Goal: Task Accomplishment & Management: Use online tool/utility

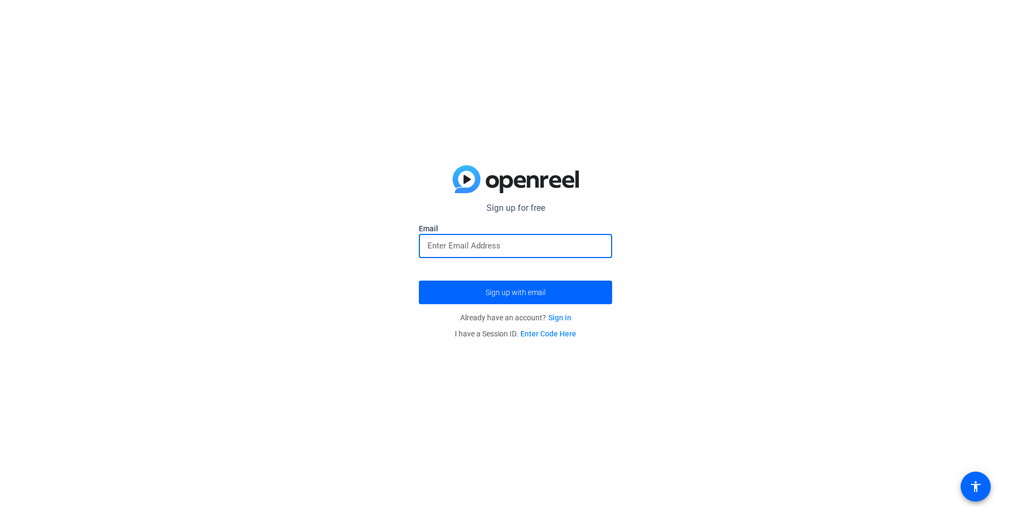
click at [486, 242] on input "email" at bounding box center [515, 245] width 176 height 13
type input "[EMAIL_ADDRESS][DOMAIN_NAME]"
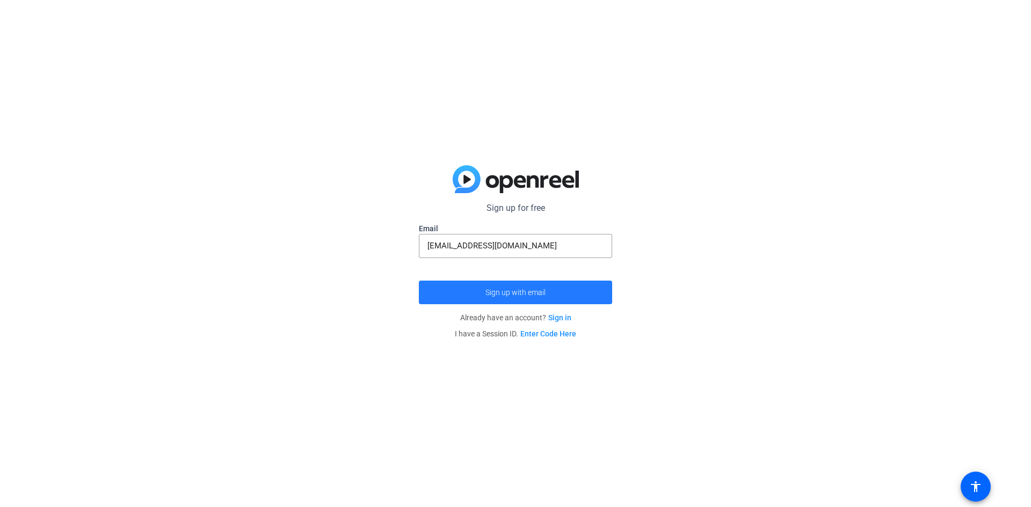
click at [522, 293] on span "Sign up with email" at bounding box center [515, 293] width 60 height 0
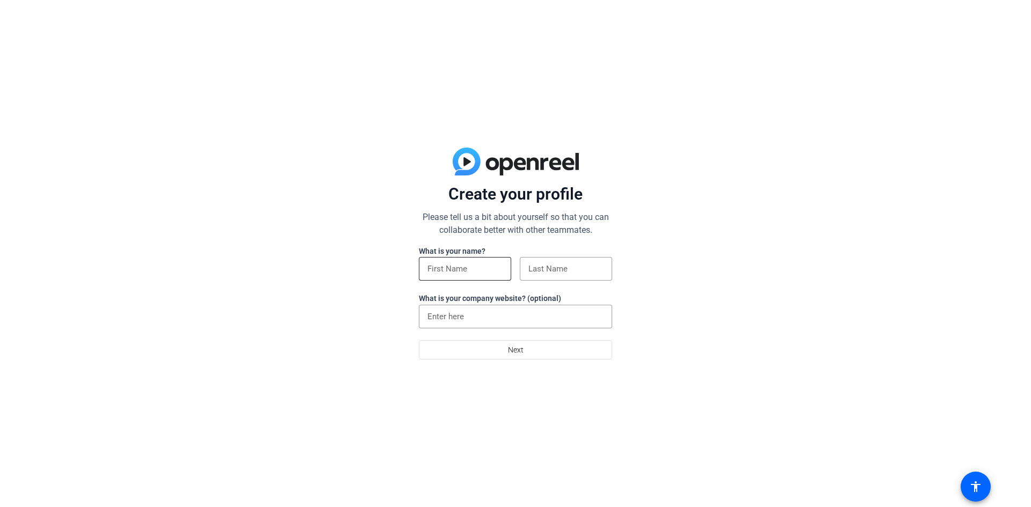
click at [465, 269] on input at bounding box center [464, 268] width 75 height 13
type input "Vivian"
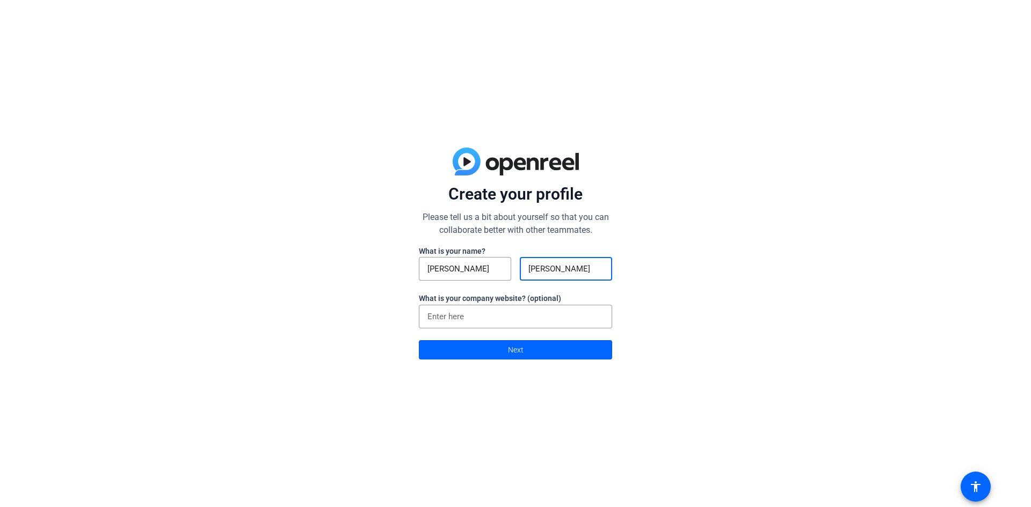
type input "Cheung"
click at [305, 308] on div "Create your profile Please tell us a bit about yourself so that you can collabo…" at bounding box center [515, 253] width 1031 height 507
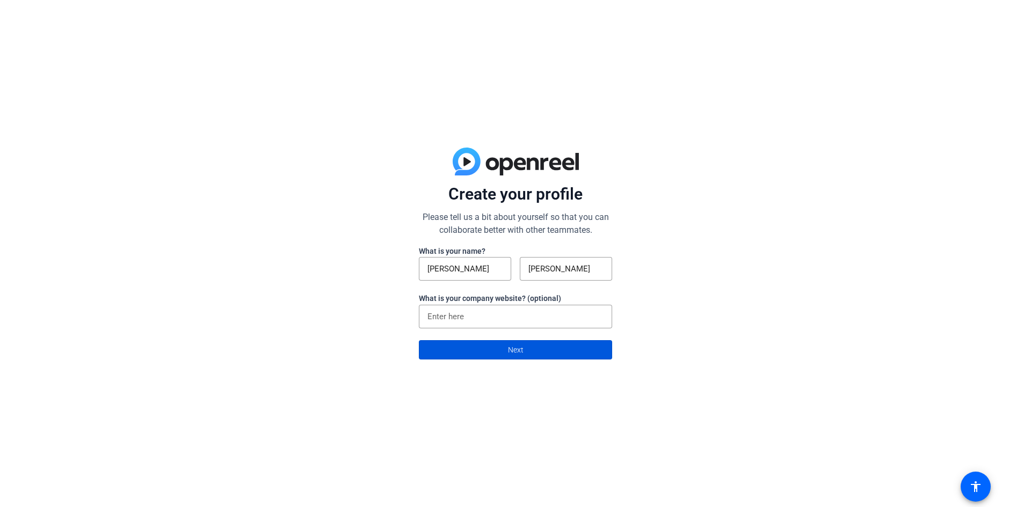
click at [522, 351] on span "Next" at bounding box center [516, 350] width 16 height 20
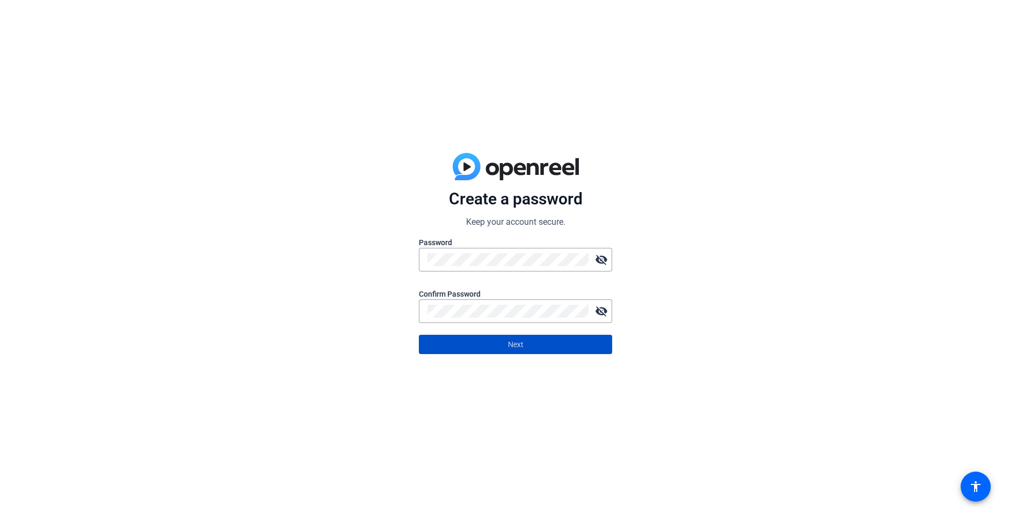
click at [552, 351] on span at bounding box center [515, 345] width 192 height 26
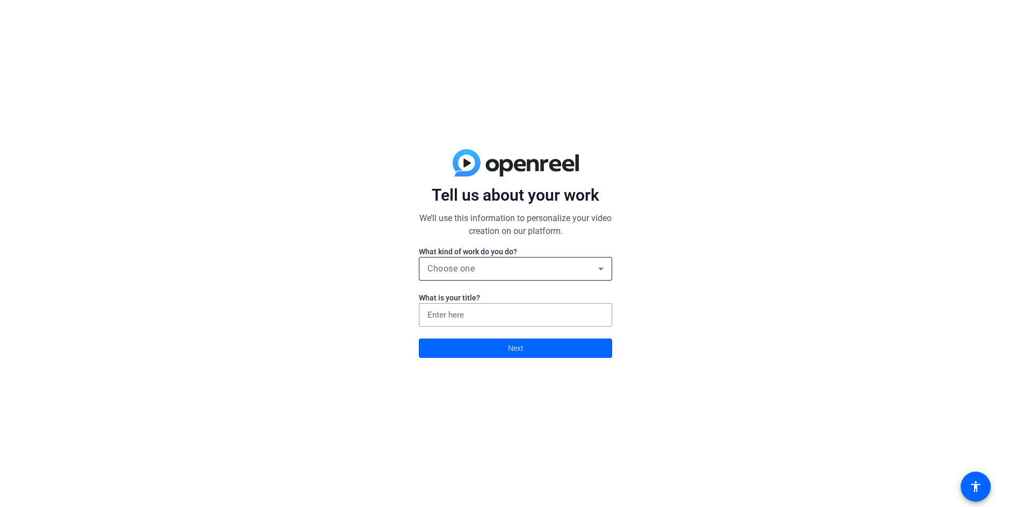
click at [548, 271] on div "Choose one" at bounding box center [512, 268] width 171 height 13
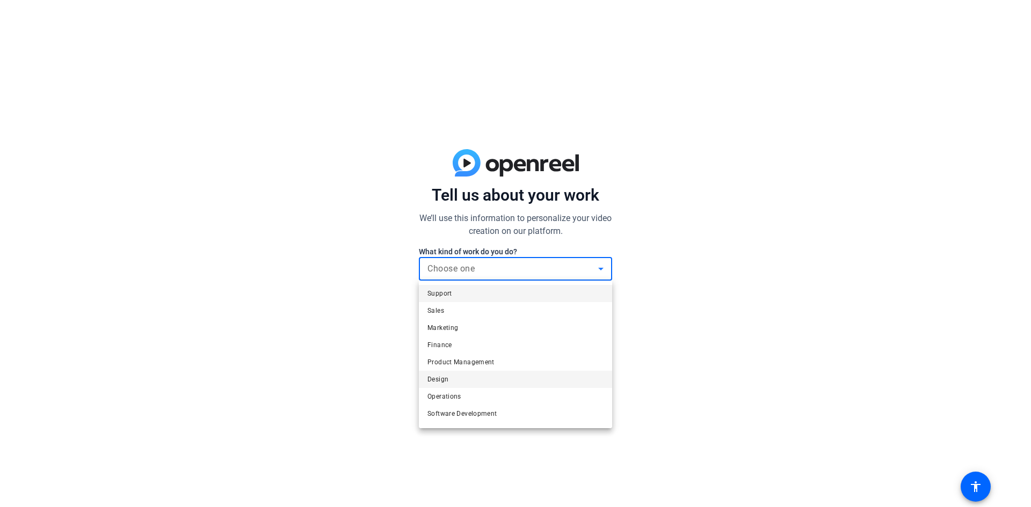
scroll to position [33, 0]
click at [480, 412] on mat-option "Other" at bounding box center [515, 415] width 193 height 17
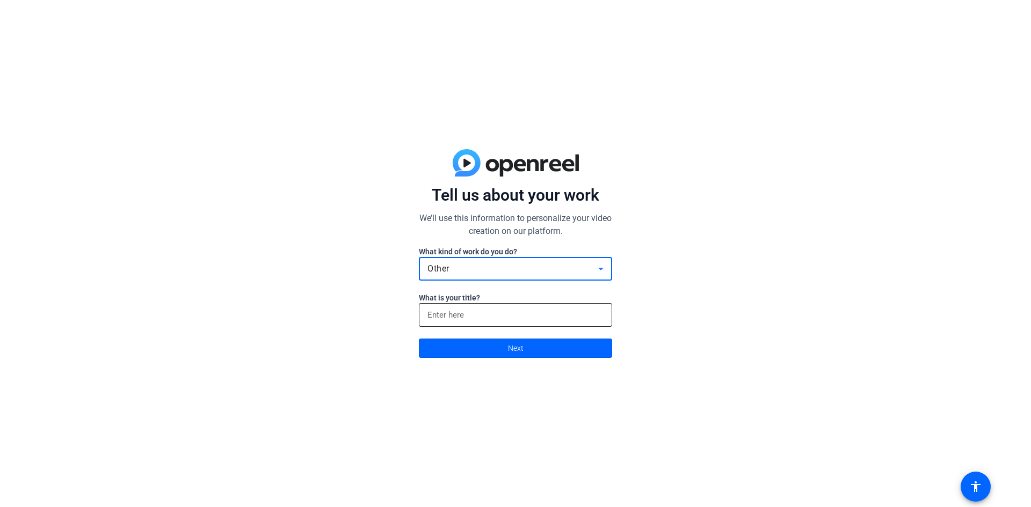
click at [480, 319] on input at bounding box center [515, 315] width 176 height 13
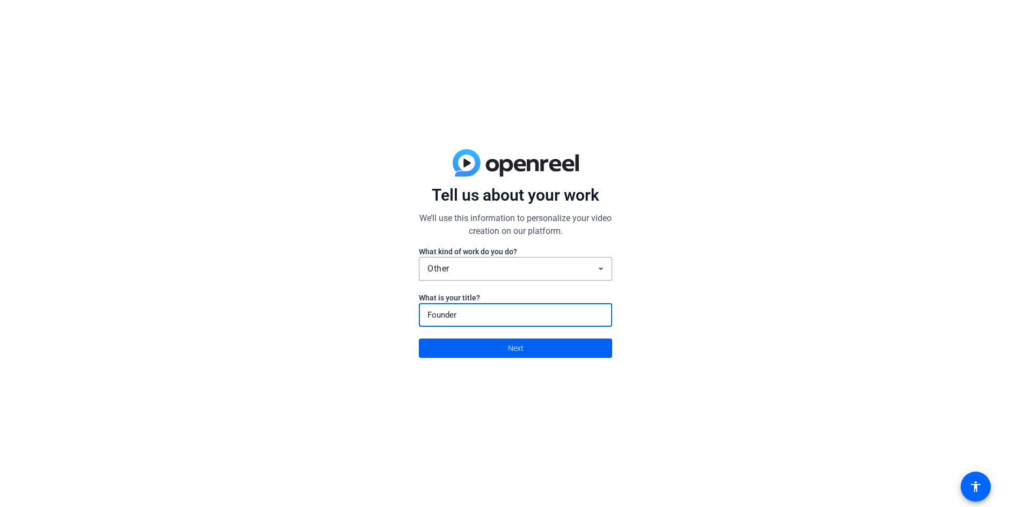
type input "Founder"
click at [501, 352] on span at bounding box center [515, 348] width 192 height 26
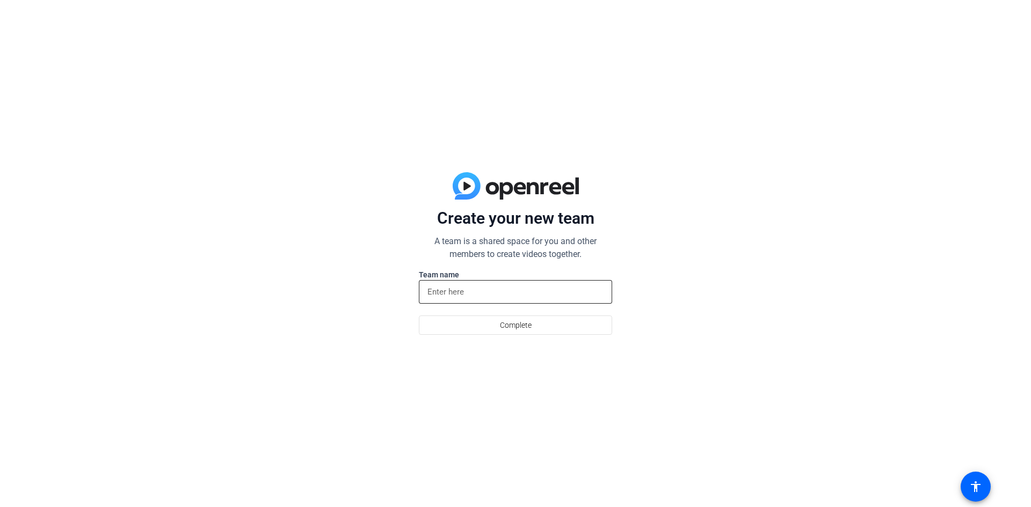
click at [492, 295] on input at bounding box center [515, 292] width 176 height 13
click at [536, 331] on span at bounding box center [515, 325] width 192 height 26
click at [495, 294] on input at bounding box center [515, 292] width 176 height 13
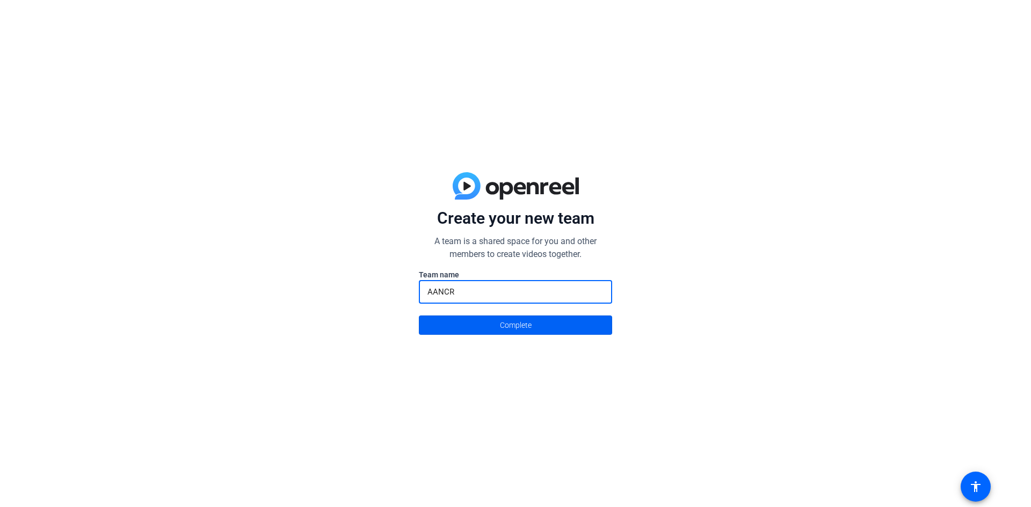
type input "AANCR"
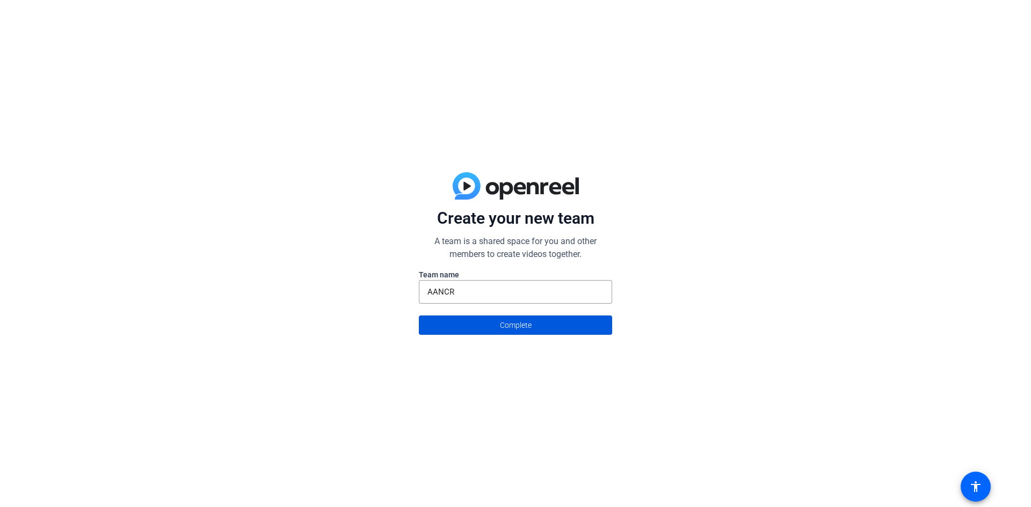
click at [516, 320] on span "Complete" at bounding box center [516, 325] width 32 height 20
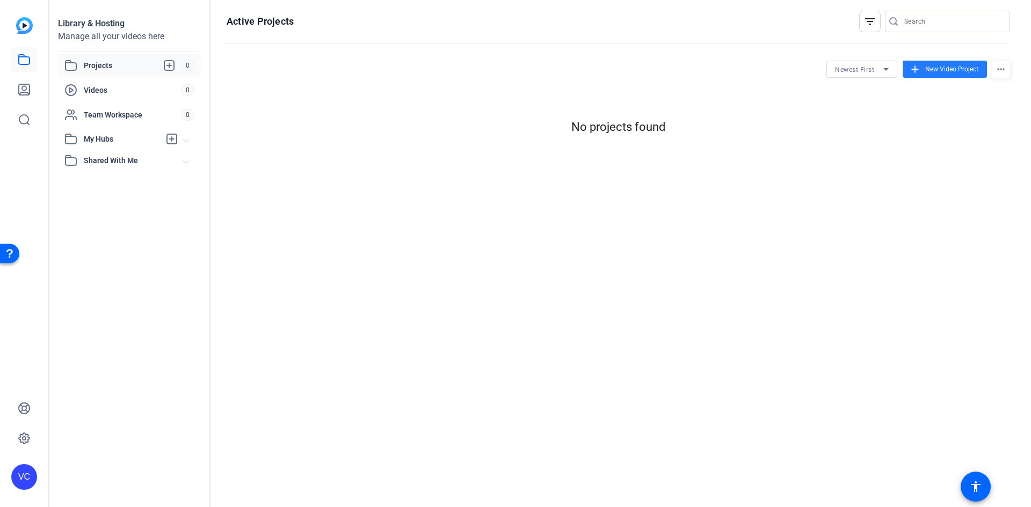
click at [946, 68] on span "New Video Project" at bounding box center [951, 69] width 53 height 10
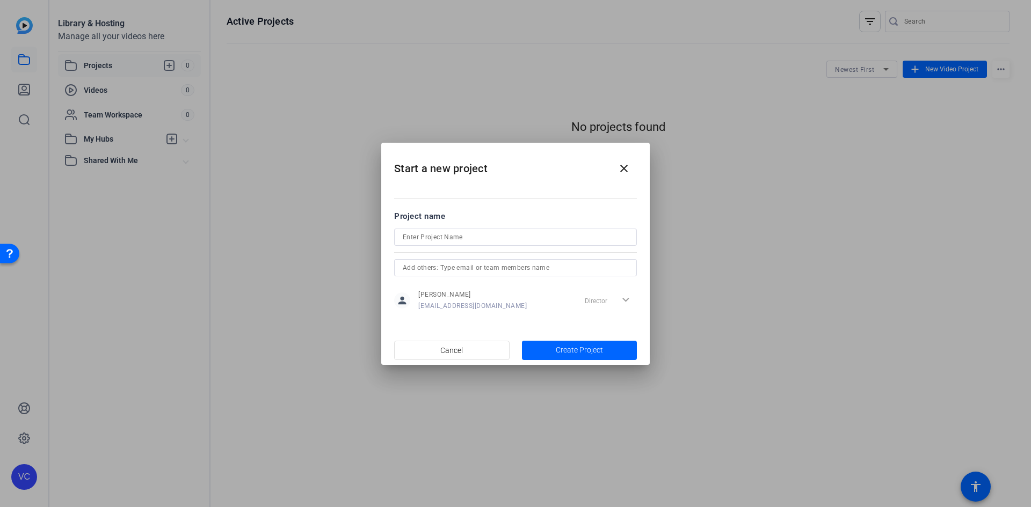
click at [488, 244] on div at bounding box center [515, 237] width 225 height 17
type input "P"
type input "APOE pitch deck"
click at [446, 324] on mat-dialog-content "Project name APOE pitch deck person Vivian Cheung viviangcheung@proton.me Direc…" at bounding box center [515, 260] width 268 height 149
click at [563, 350] on span "Create Project" at bounding box center [579, 350] width 47 height 11
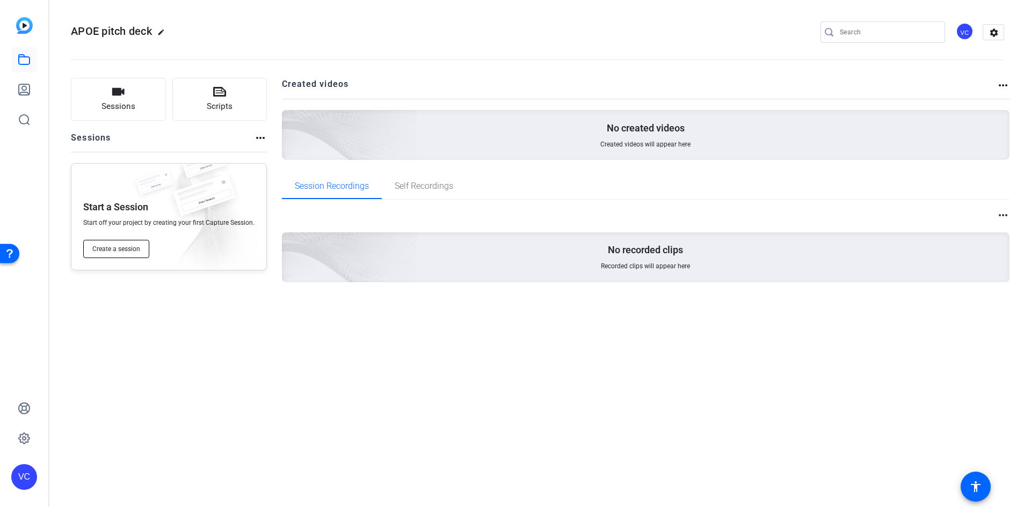
click at [136, 250] on span "Create a session" at bounding box center [116, 249] width 48 height 9
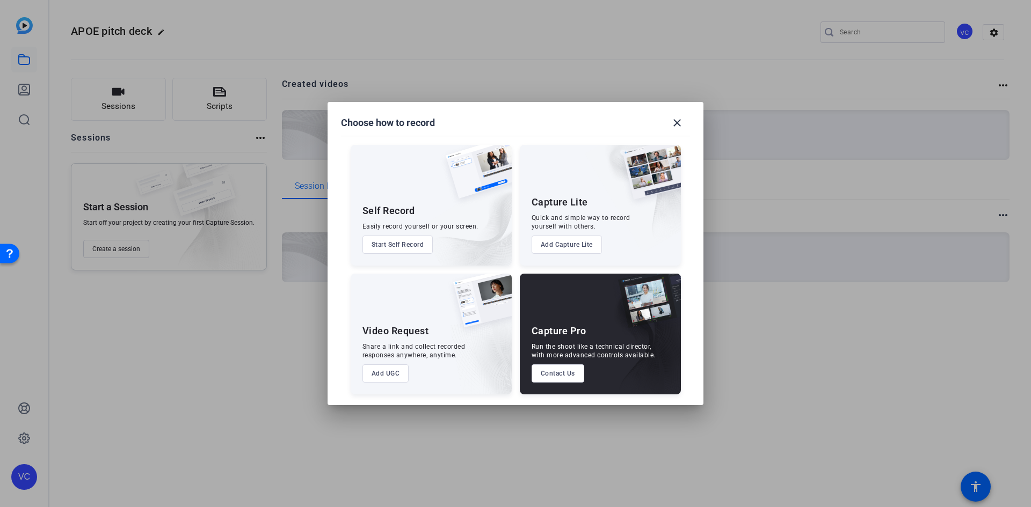
click at [408, 245] on button "Start Self Record" at bounding box center [397, 245] width 71 height 18
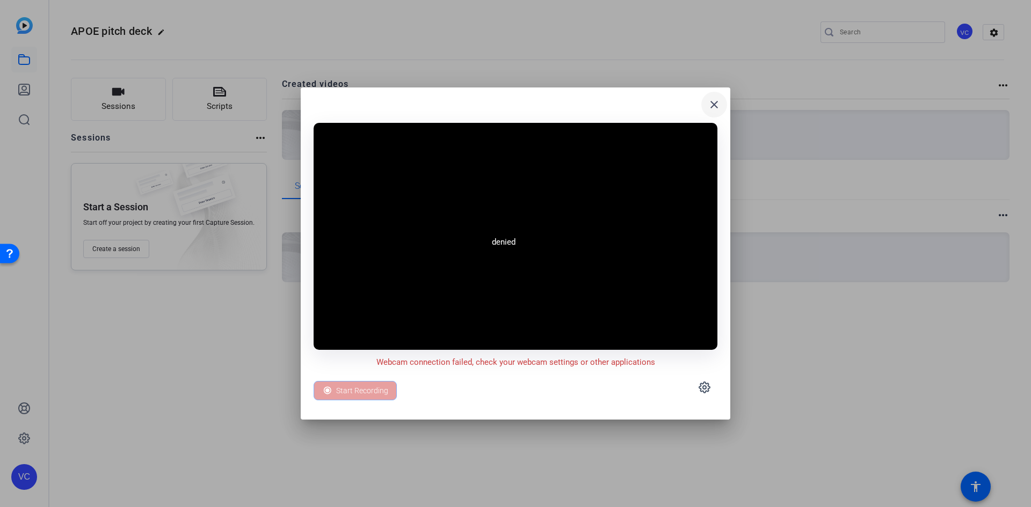
click at [712, 103] on mat-icon "close" at bounding box center [713, 104] width 13 height 13
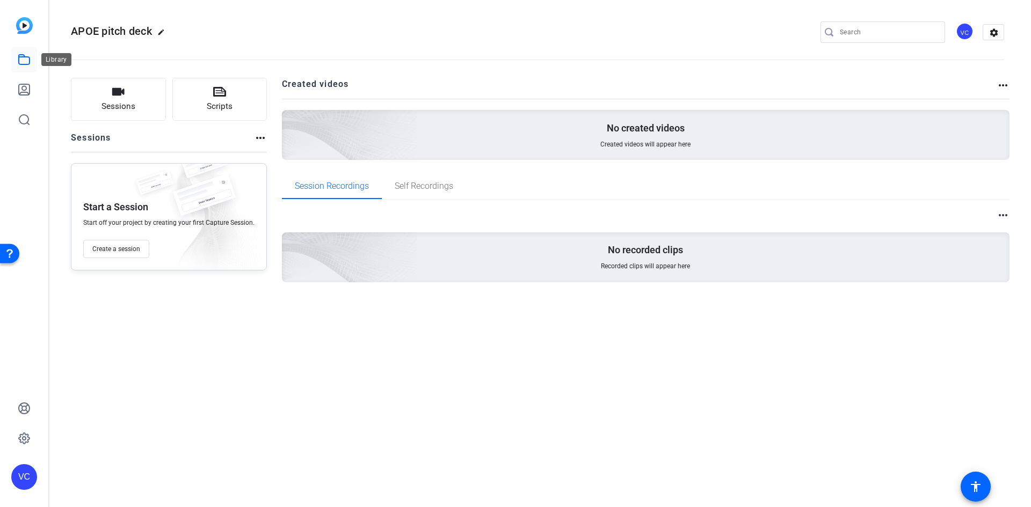
click at [22, 62] on icon at bounding box center [24, 59] width 13 height 13
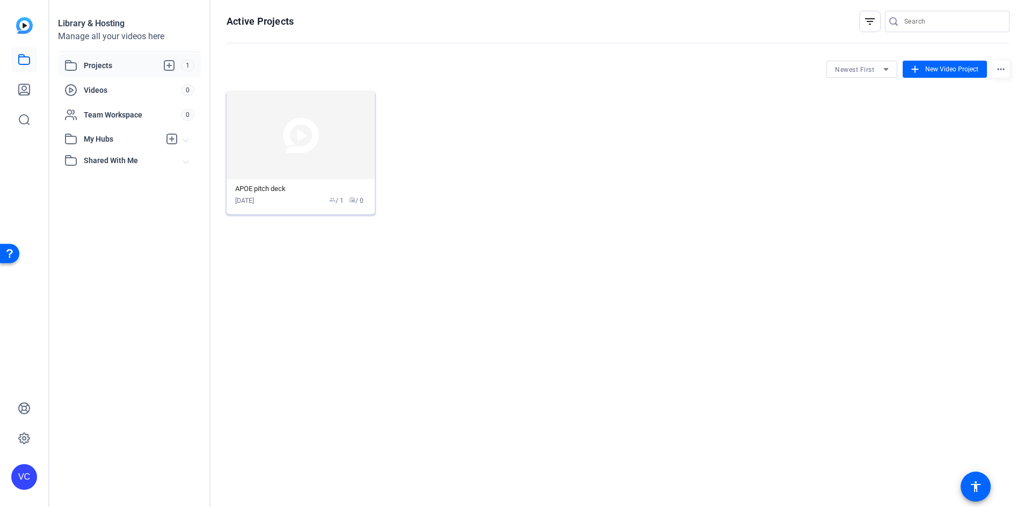
click at [366, 101] on img at bounding box center [301, 135] width 148 height 88
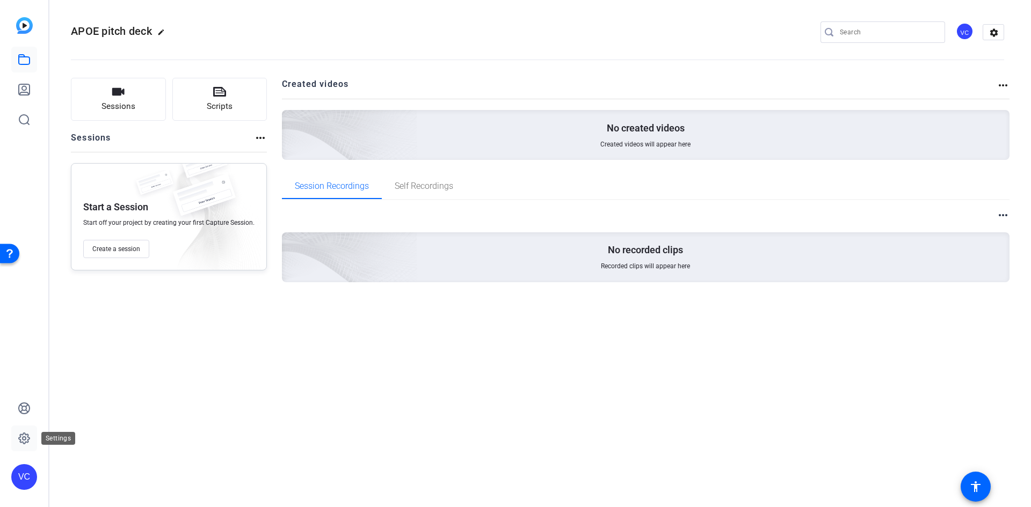
click at [23, 436] on icon at bounding box center [24, 438] width 13 height 13
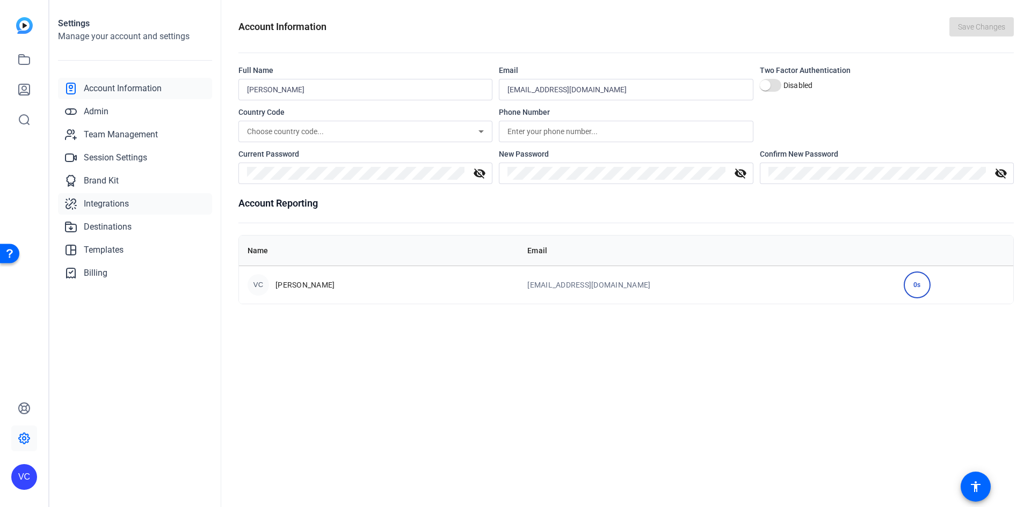
click at [125, 205] on span "Integrations" at bounding box center [106, 204] width 45 height 13
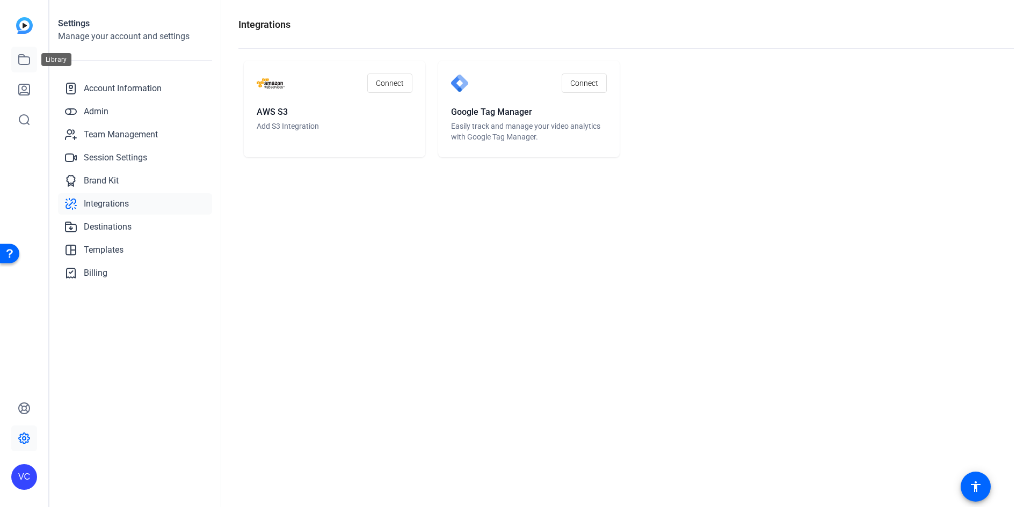
click at [28, 61] on icon at bounding box center [24, 59] width 13 height 13
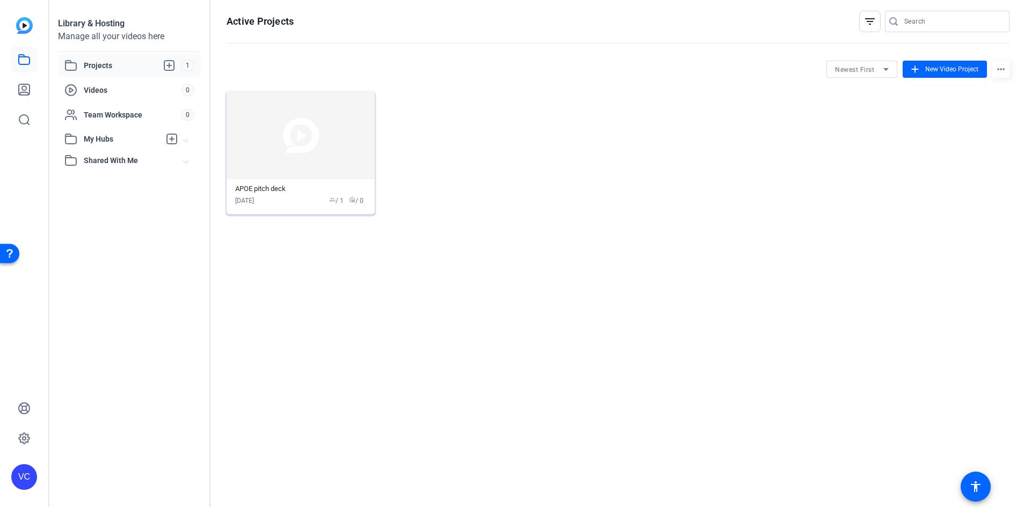
drag, startPoint x: 359, startPoint y: 108, endPoint x: 347, endPoint y: 102, distance: 13.0
click at [347, 102] on img at bounding box center [301, 135] width 148 height 88
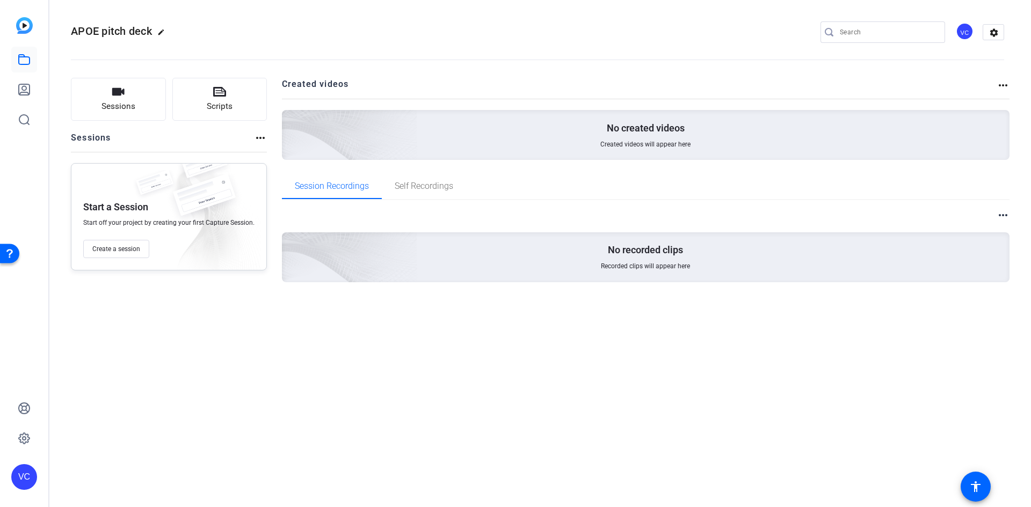
click at [6, 254] on div "Open Resource Center" at bounding box center [9, 253] width 9 height 9
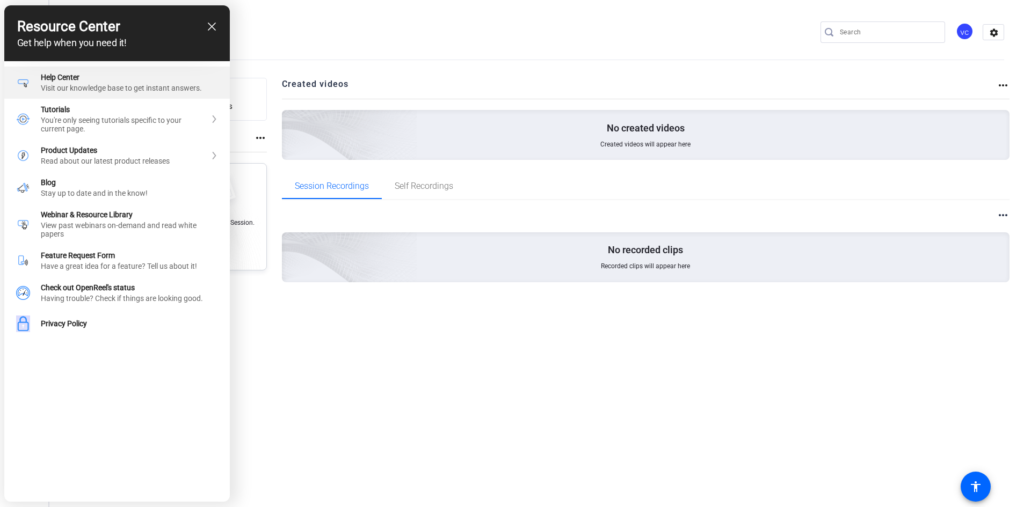
click at [107, 92] on div "Visit our knowledge base to get instant answers." at bounding box center [129, 88] width 177 height 9
click at [210, 18] on h3 "Resource Center" at bounding box center [117, 26] width 200 height 16
click at [208, 26] on icon "close resource center" at bounding box center [212, 27] width 8 height 8
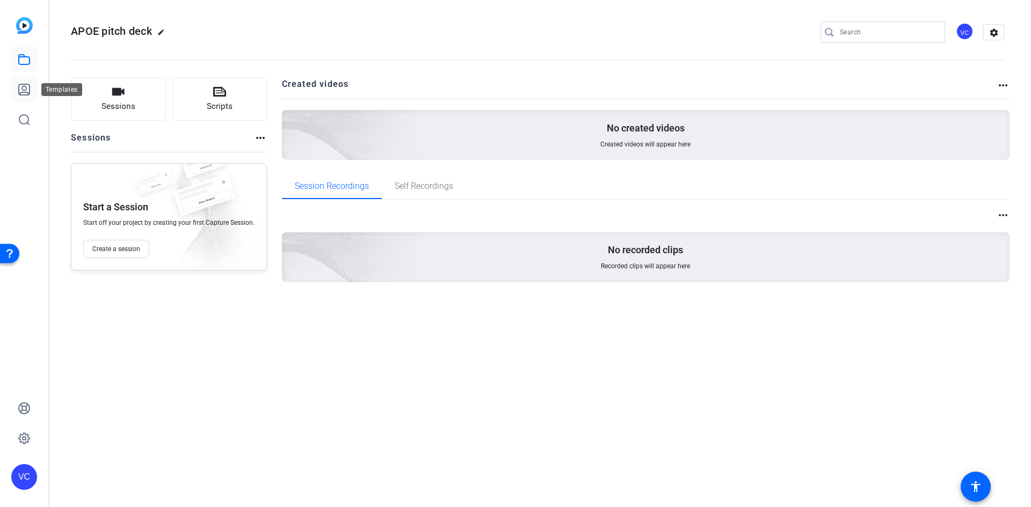
click at [23, 89] on icon at bounding box center [24, 89] width 11 height 11
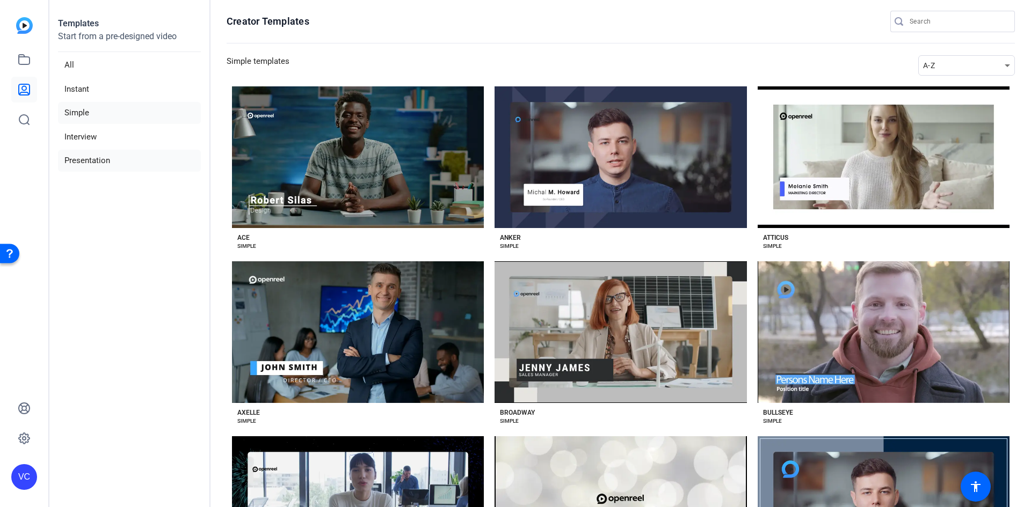
click at [93, 164] on li "Presentation" at bounding box center [129, 161] width 143 height 22
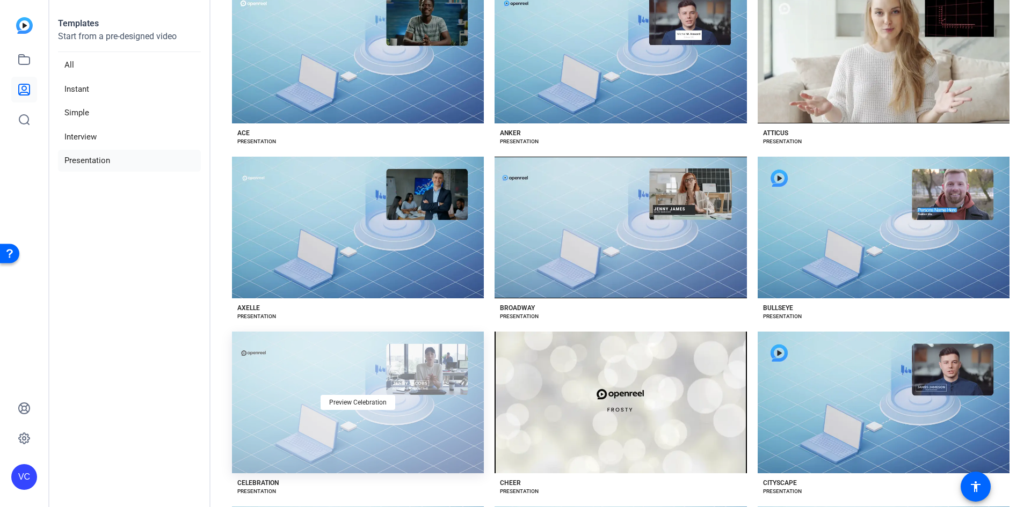
scroll to position [95, 0]
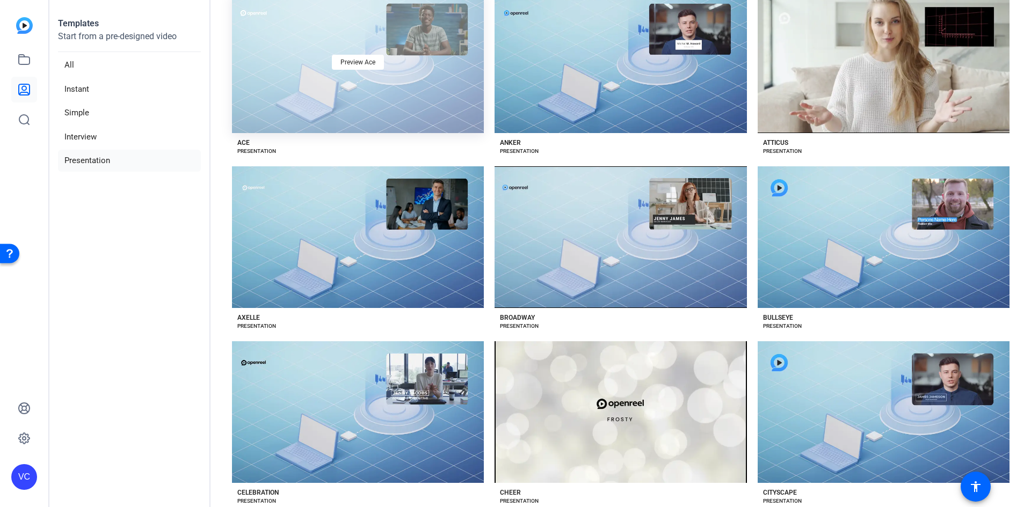
click at [323, 113] on div "Preview Ace" at bounding box center [358, 62] width 252 height 142
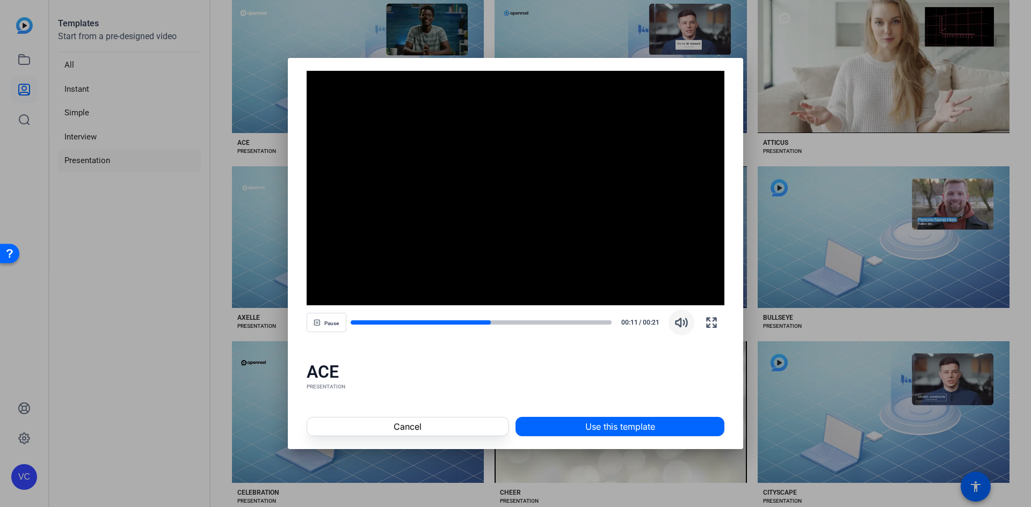
click at [678, 325] on icon "button" at bounding box center [681, 323] width 11 height 8
click at [649, 429] on span "Use this template" at bounding box center [620, 426] width 70 height 13
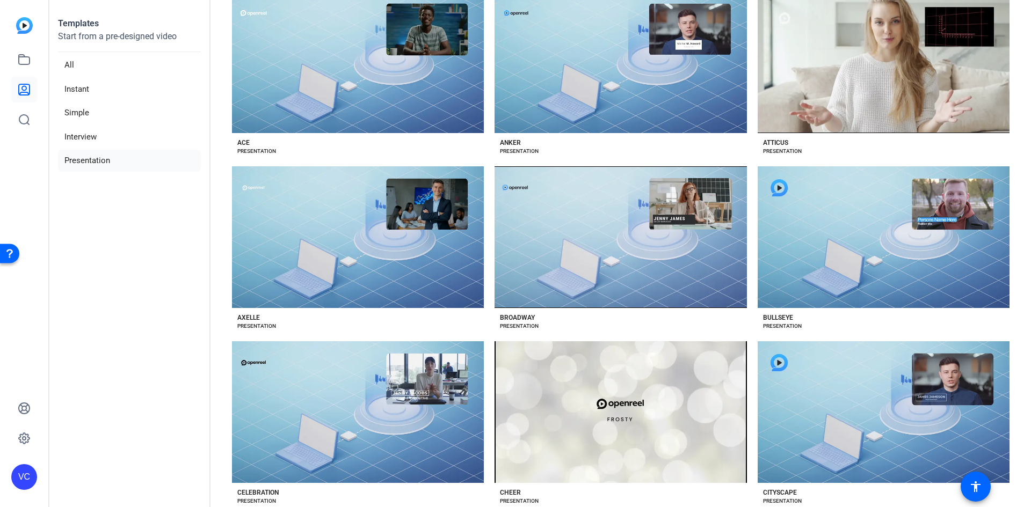
scroll to position [86, 0]
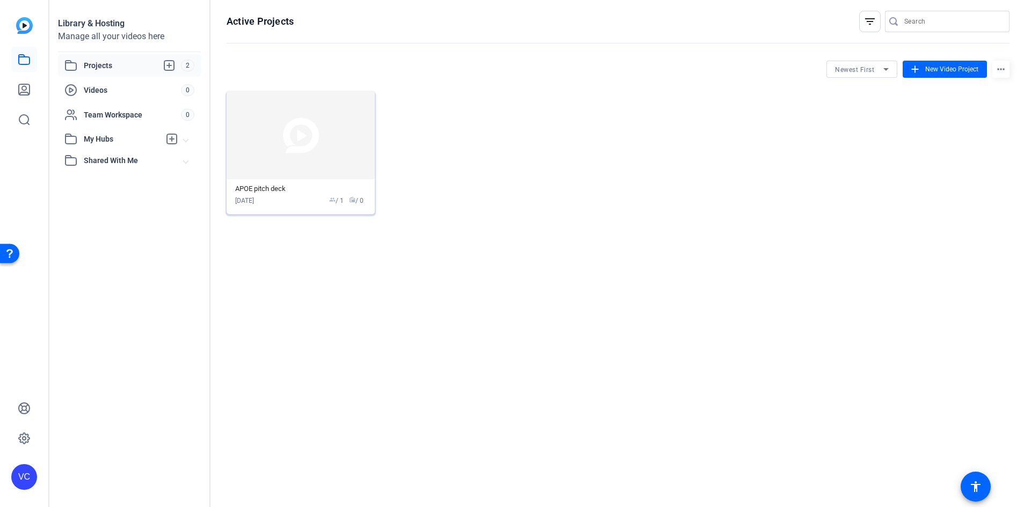
drag, startPoint x: 118, startPoint y: 61, endPoint x: 250, endPoint y: 118, distance: 144.0
click at [250, 118] on div "Library & Hosting Manage all your videos here Projects 2 Videos 0 Team Workspac…" at bounding box center [537, 253] width 976 height 507
click at [250, 118] on img at bounding box center [301, 135] width 148 height 88
click at [257, 193] on div "APOE pitch deck" at bounding box center [300, 189] width 131 height 9
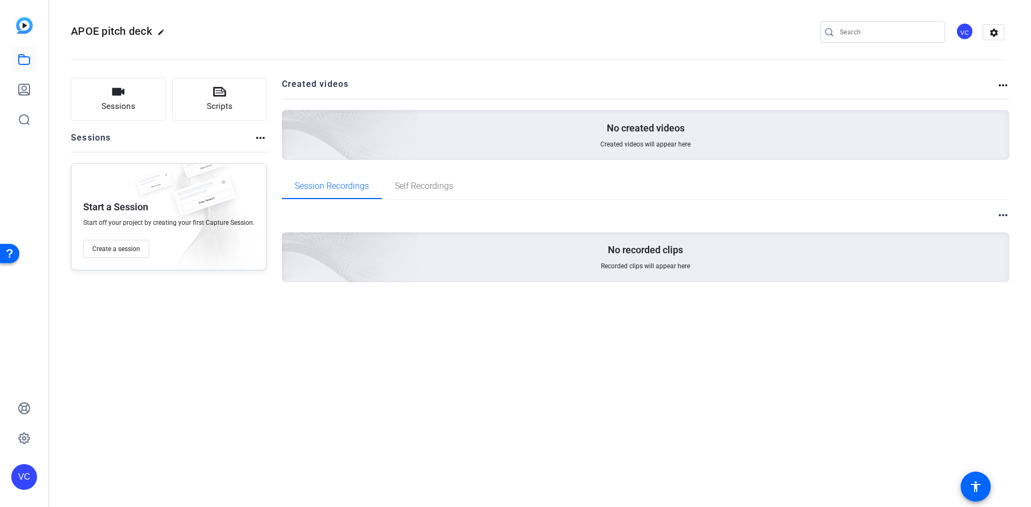
click at [1006, 86] on mat-icon "more_horiz" at bounding box center [1002, 85] width 13 height 13
click at [999, 215] on div at bounding box center [515, 253] width 1031 height 507
click at [26, 59] on icon at bounding box center [24, 59] width 13 height 13
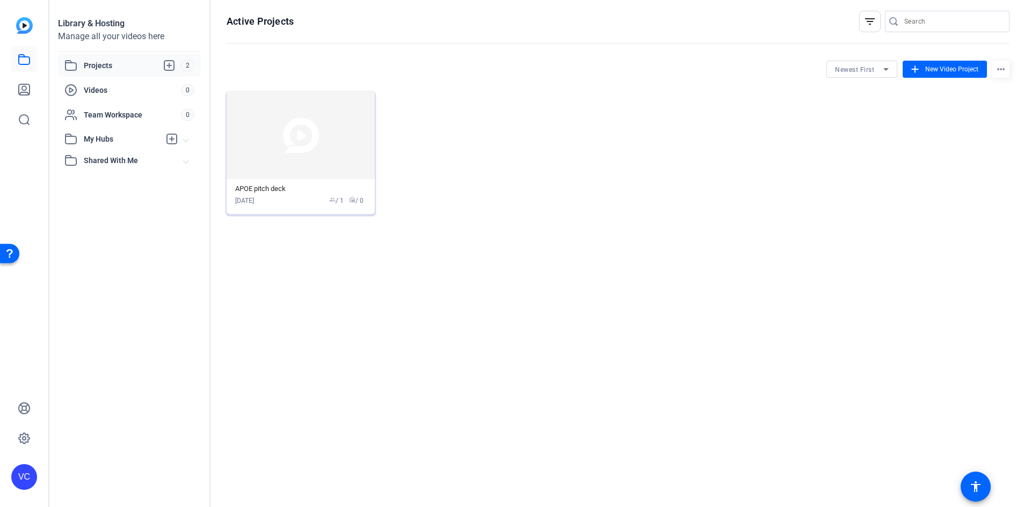
click at [352, 202] on span "radio" at bounding box center [352, 199] width 6 height 6
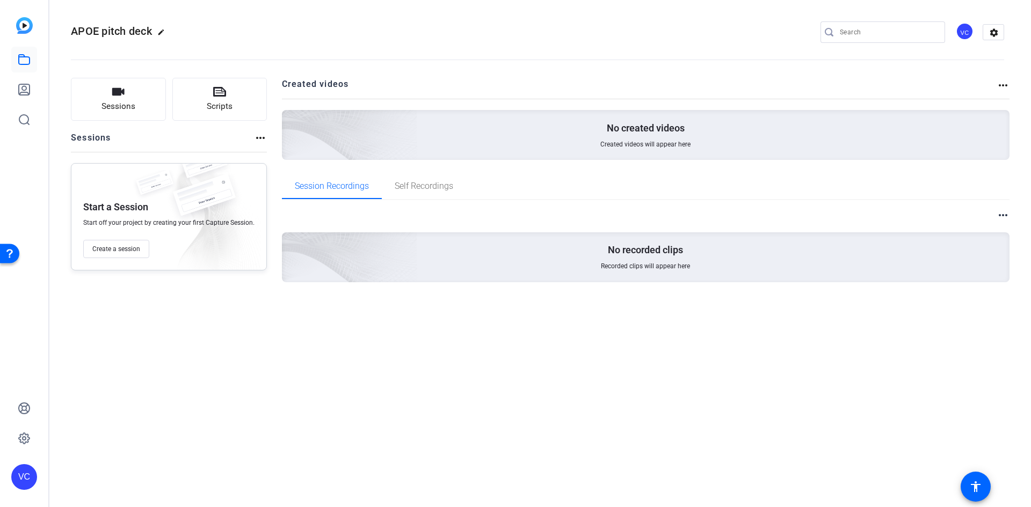
drag, startPoint x: 585, startPoint y: 139, endPoint x: 563, endPoint y: 136, distance: 22.2
click at [563, 136] on div "No created videos Created videos will appear here" at bounding box center [646, 135] width 728 height 50
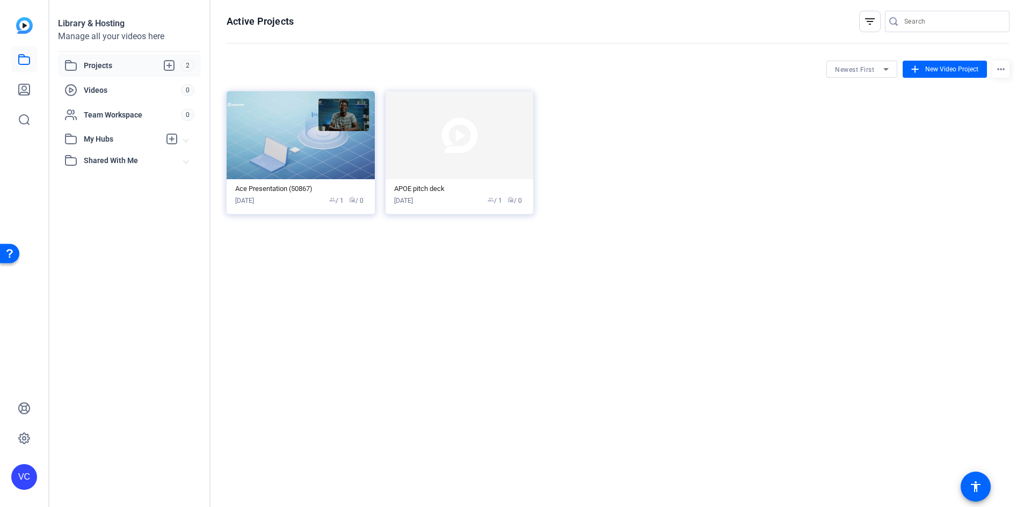
click at [998, 65] on mat-icon "more_horiz" at bounding box center [1000, 69] width 17 height 17
click at [908, 139] on div at bounding box center [515, 253] width 1031 height 507
click at [172, 65] on icon at bounding box center [169, 65] width 13 height 13
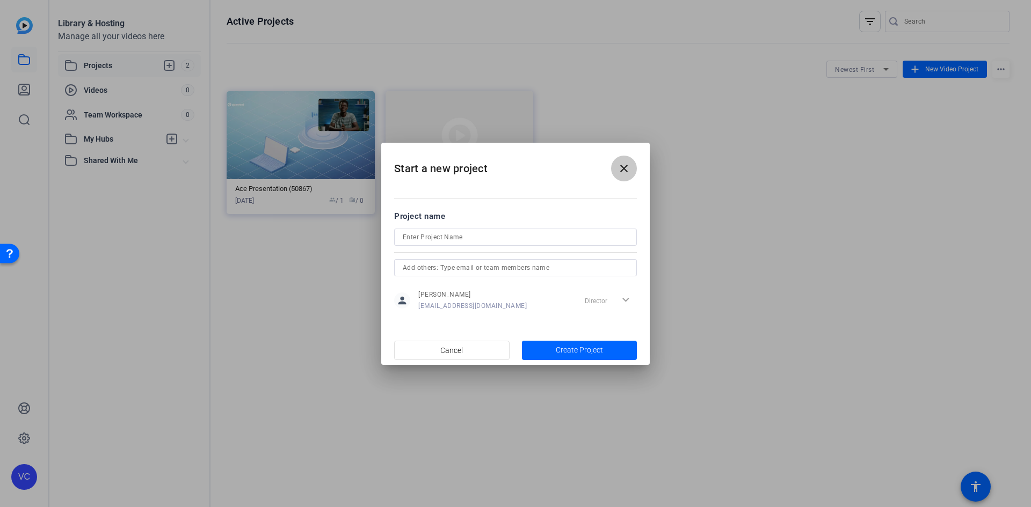
click at [624, 170] on mat-icon "close" at bounding box center [623, 168] width 13 height 13
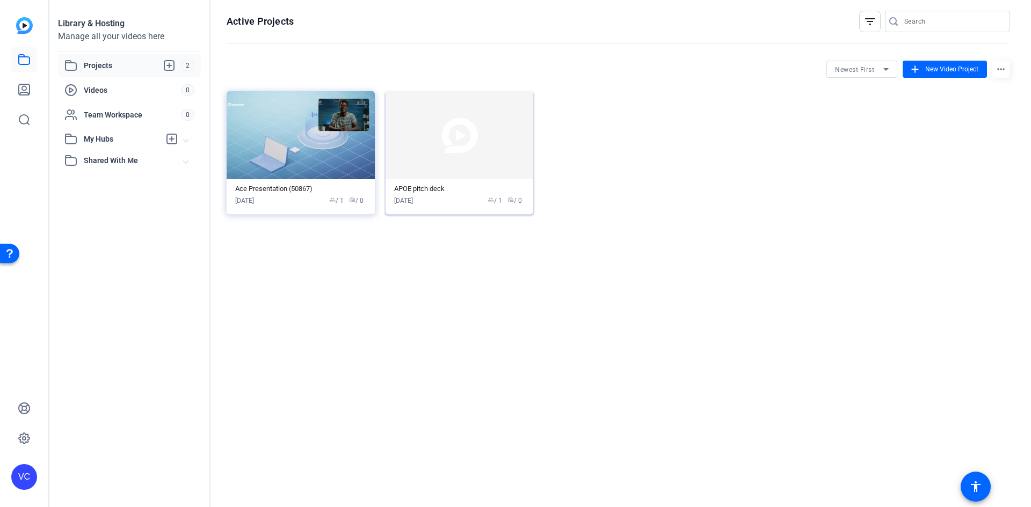
click at [418, 143] on img at bounding box center [459, 135] width 148 height 88
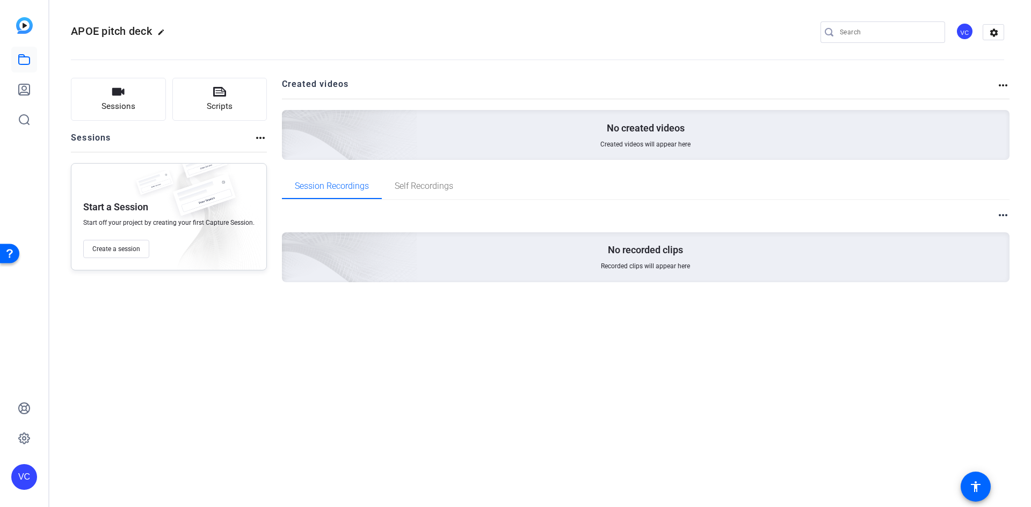
click at [334, 87] on h2 "Created videos" at bounding box center [639, 88] width 715 height 21
click at [427, 189] on span "Self Recordings" at bounding box center [424, 186] width 59 height 9
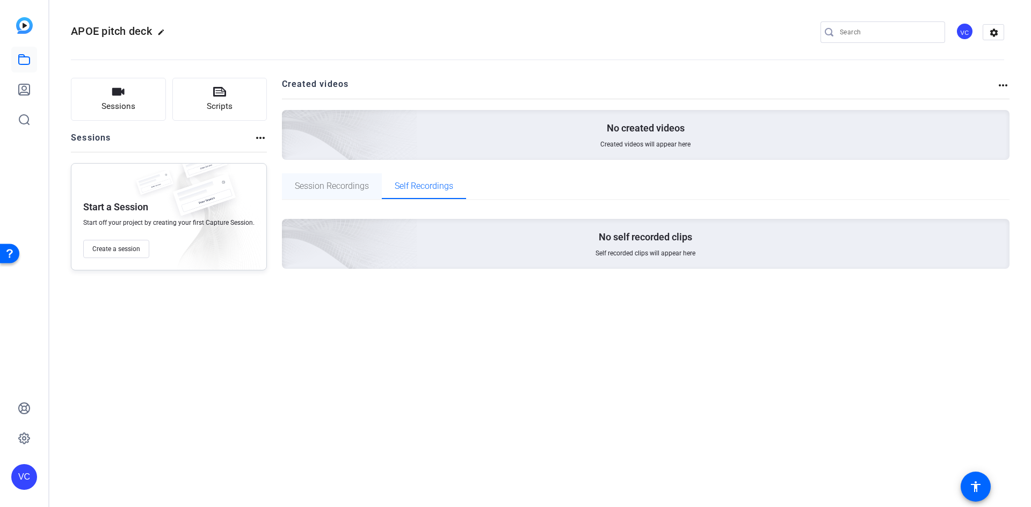
click at [373, 183] on div "Session Recordings" at bounding box center [332, 186] width 100 height 26
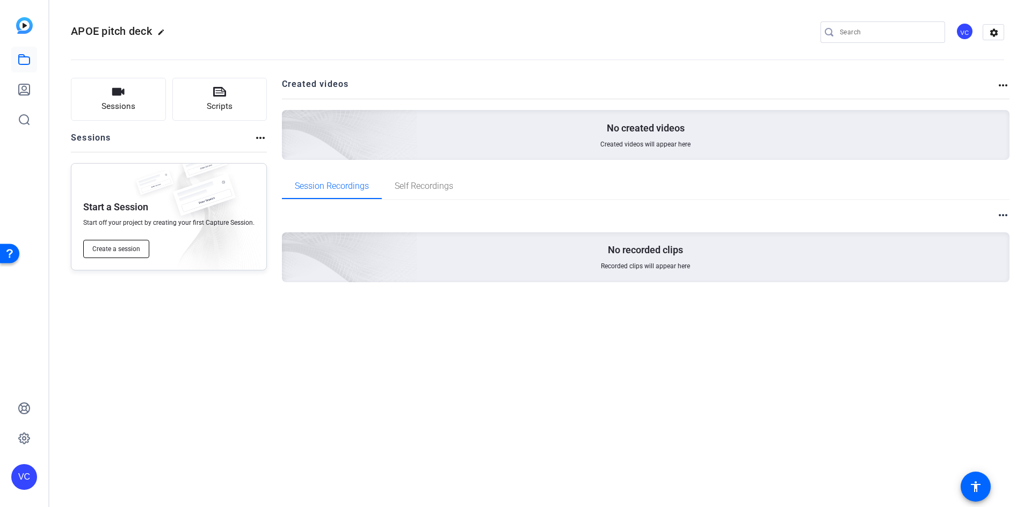
click at [127, 247] on span "Create a session" at bounding box center [116, 249] width 48 height 9
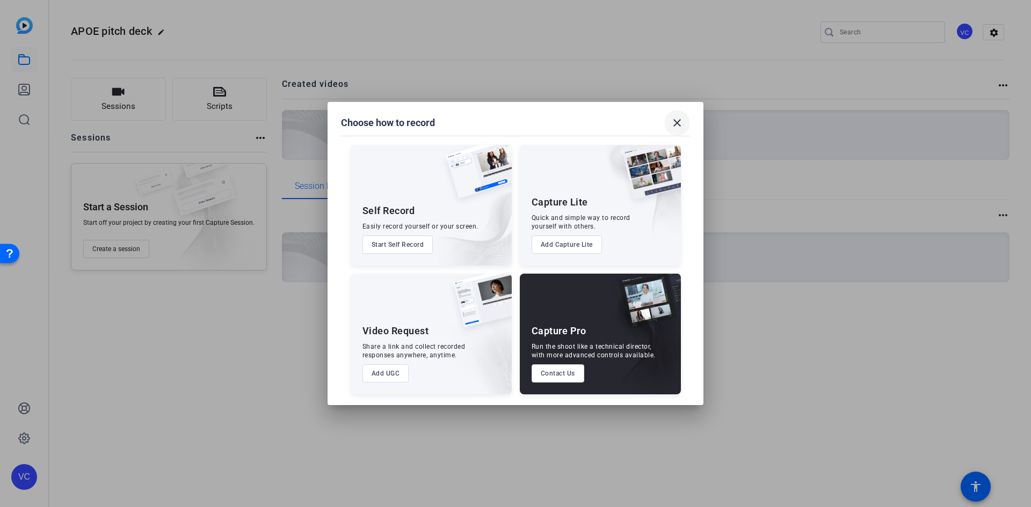
click at [673, 124] on mat-icon "close" at bounding box center [676, 122] width 13 height 13
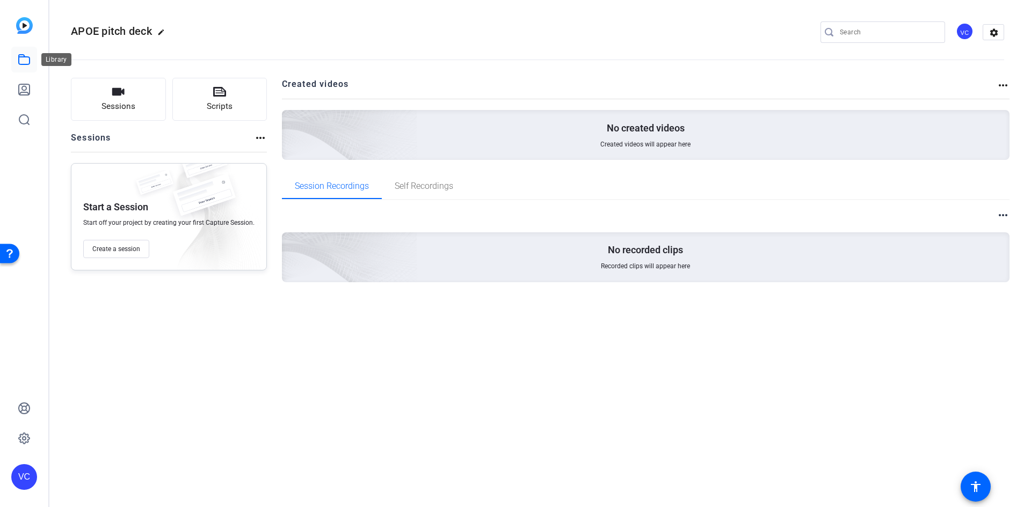
click at [25, 58] on icon at bounding box center [24, 59] width 13 height 13
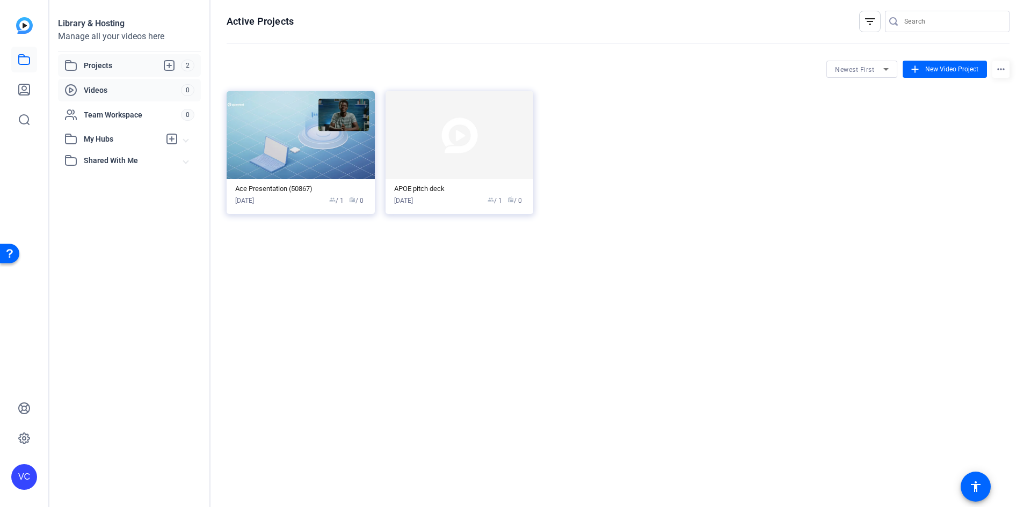
click at [121, 85] on span "Videos" at bounding box center [132, 90] width 97 height 11
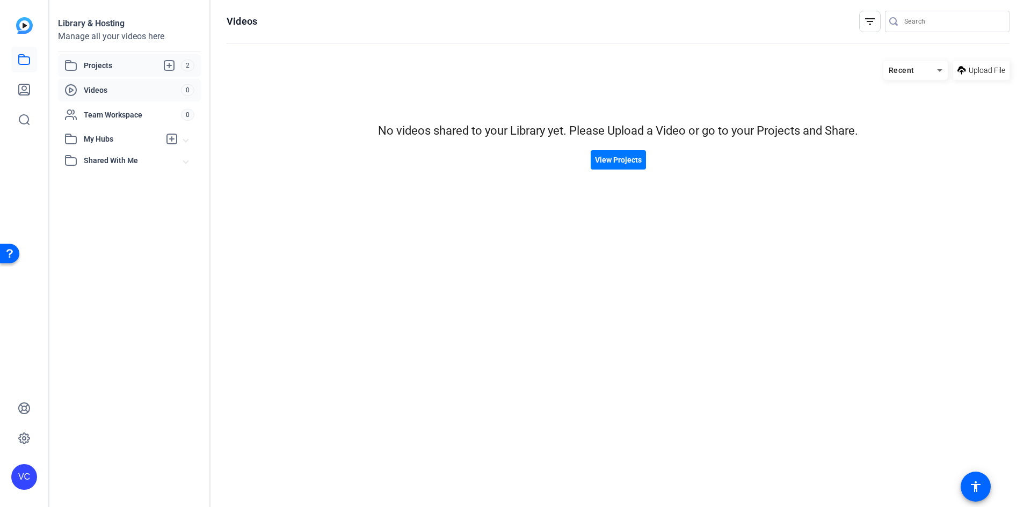
click at [123, 70] on span "Projects" at bounding box center [132, 65] width 97 height 13
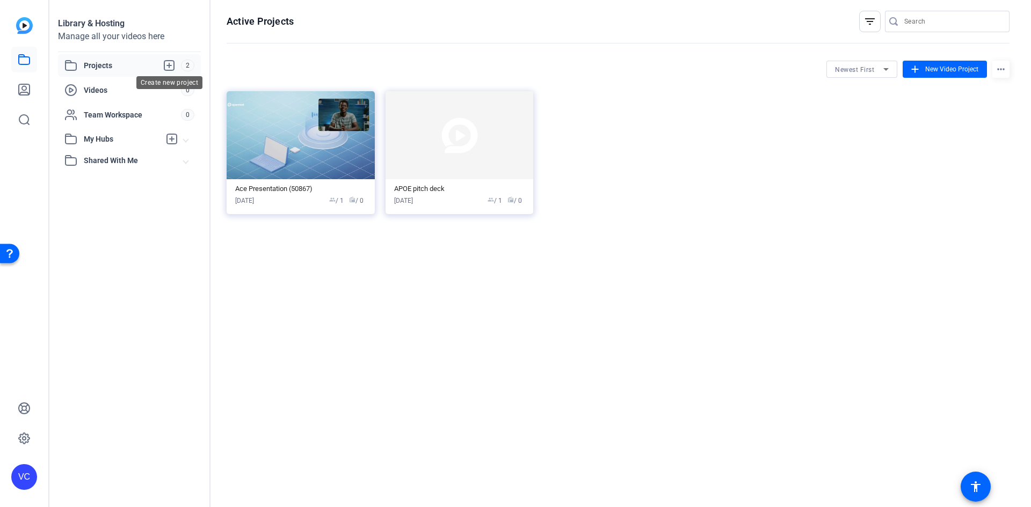
click at [170, 62] on icon at bounding box center [169, 65] width 13 height 13
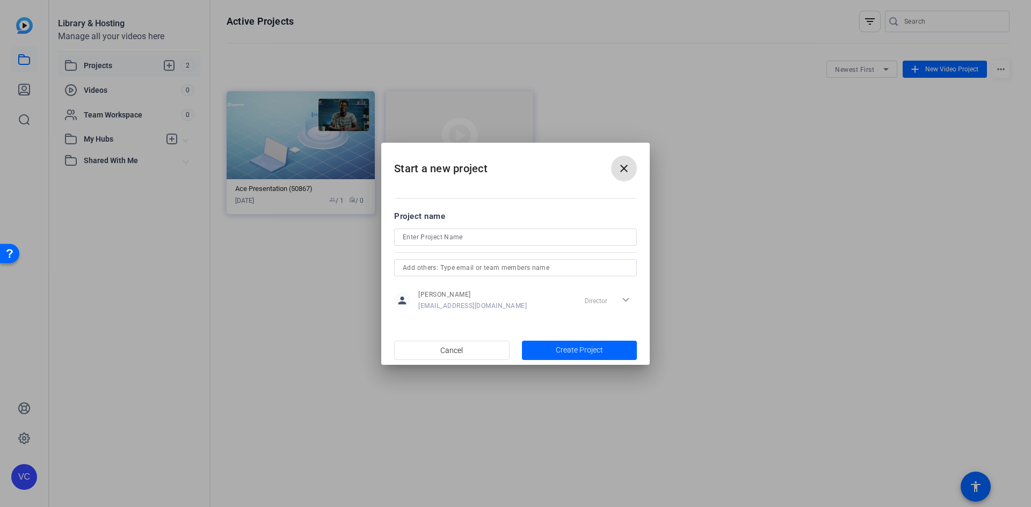
click at [471, 243] on input at bounding box center [515, 237] width 225 height 13
type input "Test"
click at [575, 352] on span "Create Project" at bounding box center [579, 350] width 47 height 11
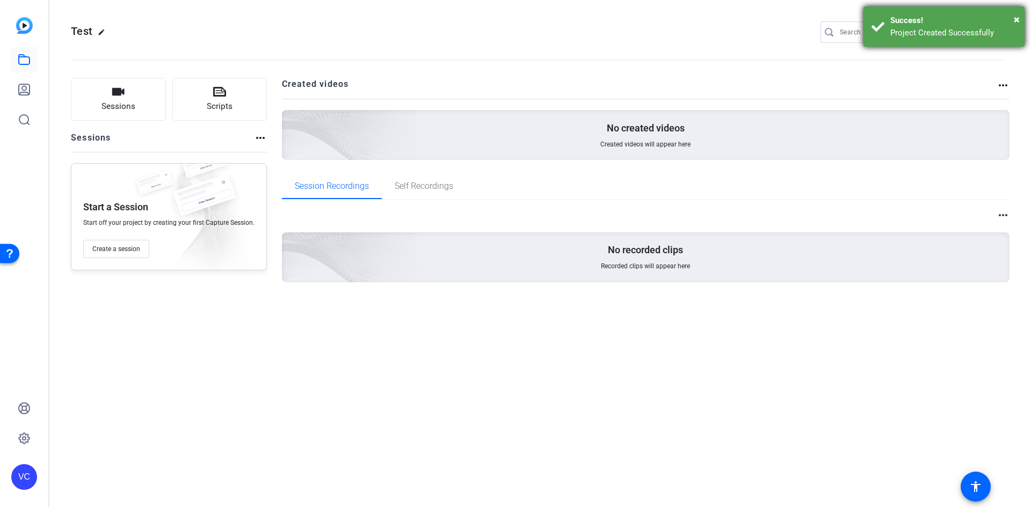
click at [1019, 17] on div "× Success! Project Created Successfully" at bounding box center [943, 26] width 161 height 40
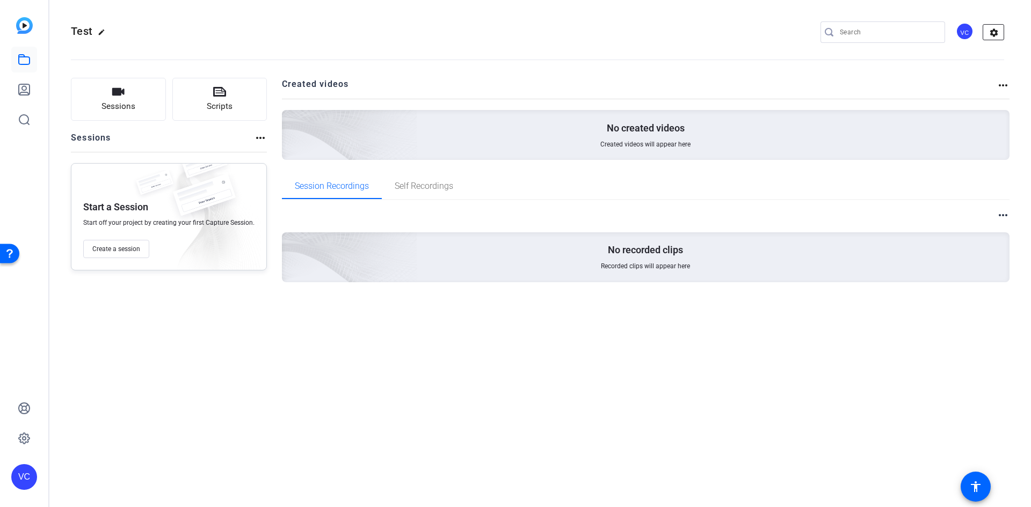
click at [994, 32] on mat-icon "settings" at bounding box center [993, 33] width 21 height 16
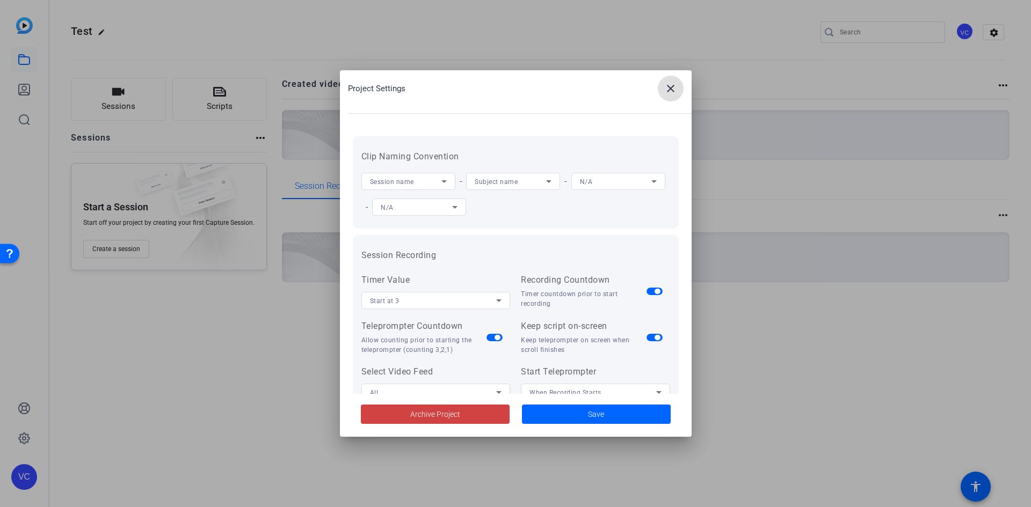
scroll to position [179, 0]
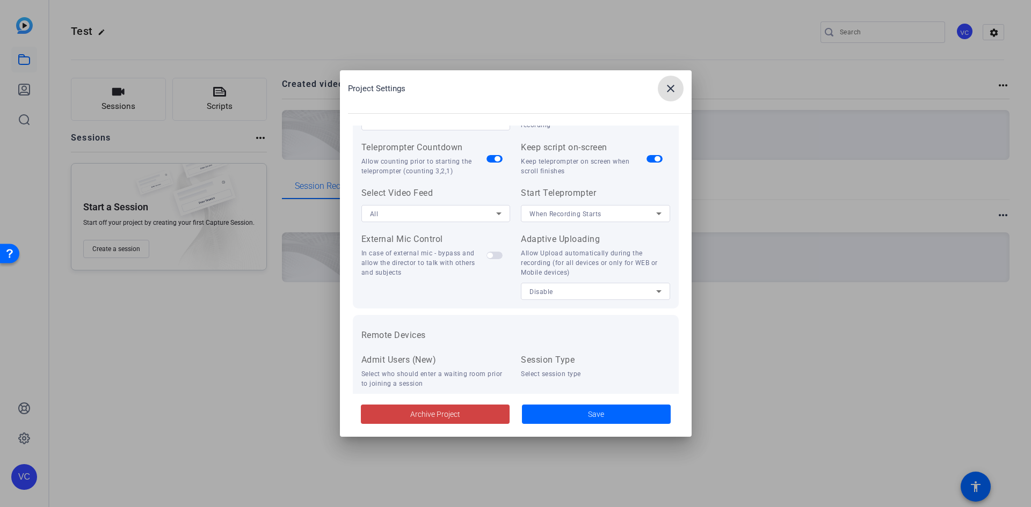
click at [493, 218] on icon at bounding box center [498, 213] width 13 height 13
click at [493, 218] on div at bounding box center [515, 253] width 1031 height 507
click at [674, 85] on mat-icon "close" at bounding box center [670, 88] width 13 height 13
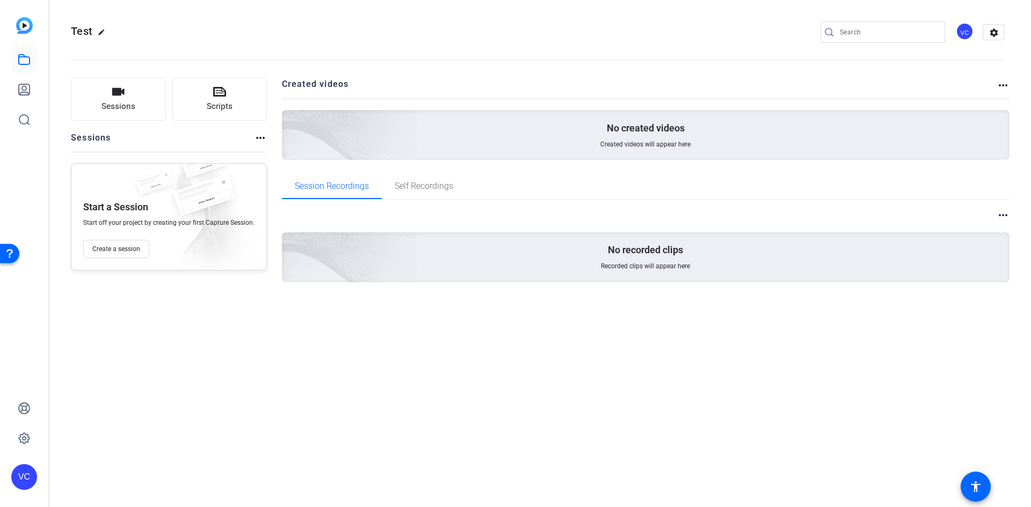
click at [999, 85] on mat-icon "more_horiz" at bounding box center [1002, 85] width 13 height 13
click at [619, 146] on div at bounding box center [515, 253] width 1031 height 507
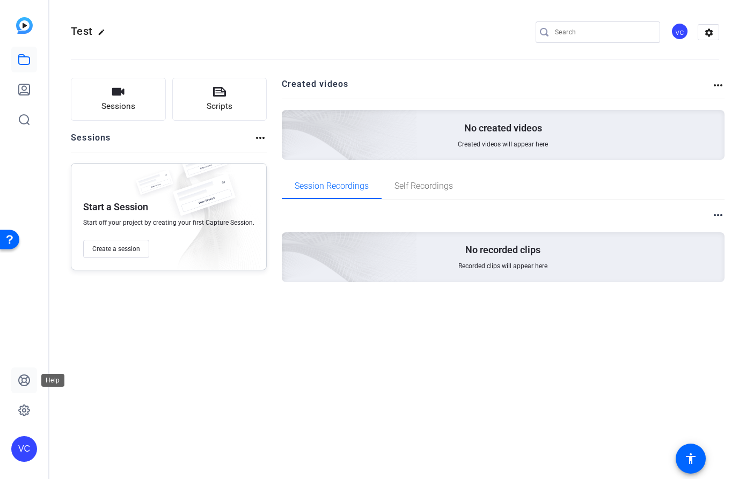
click at [25, 383] on icon at bounding box center [24, 380] width 13 height 13
click at [120, 250] on span "Create a session" at bounding box center [116, 249] width 48 height 9
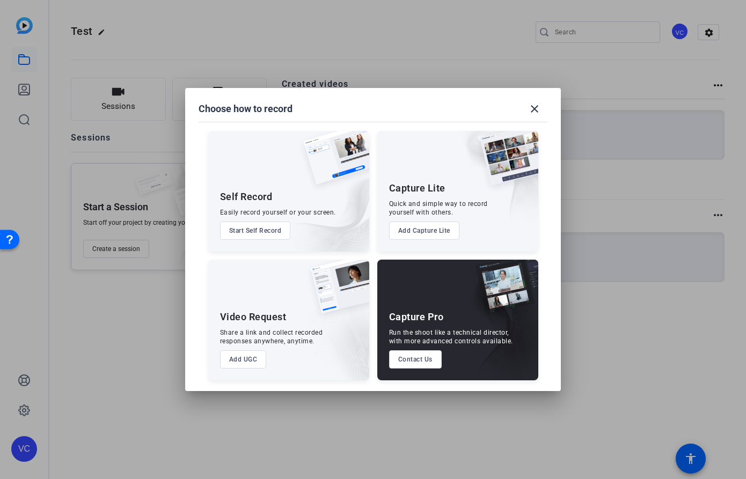
click at [258, 181] on div "Self Record Easily record yourself or your screen. Start Self Record" at bounding box center [288, 191] width 161 height 121
click at [256, 231] on button "Start Self Record" at bounding box center [255, 231] width 71 height 18
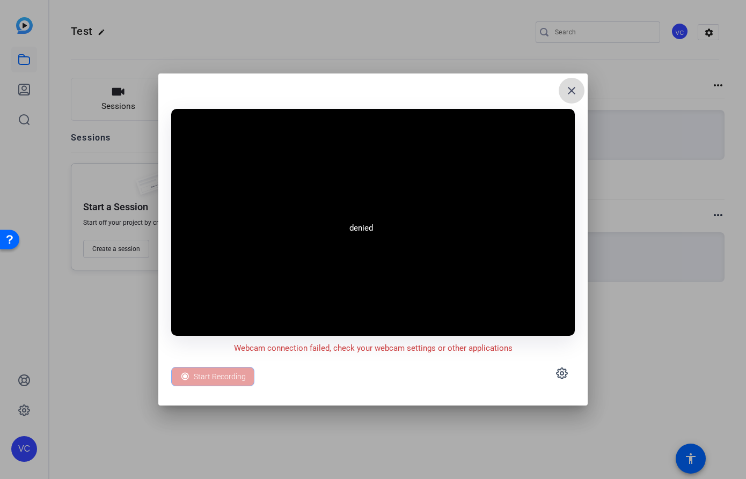
click at [568, 93] on mat-icon "close" at bounding box center [571, 90] width 13 height 13
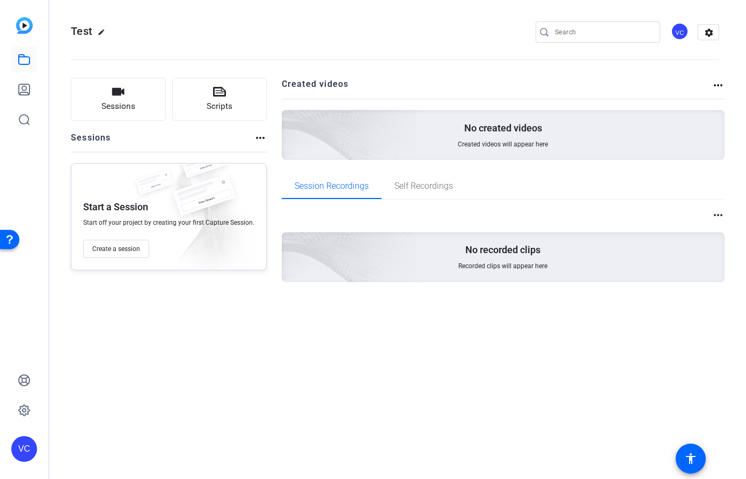
click at [448, 135] on div "No created videos Created videos will appear here" at bounding box center [503, 135] width 443 height 50
click at [138, 96] on button "Sessions" at bounding box center [118, 99] width 95 height 43
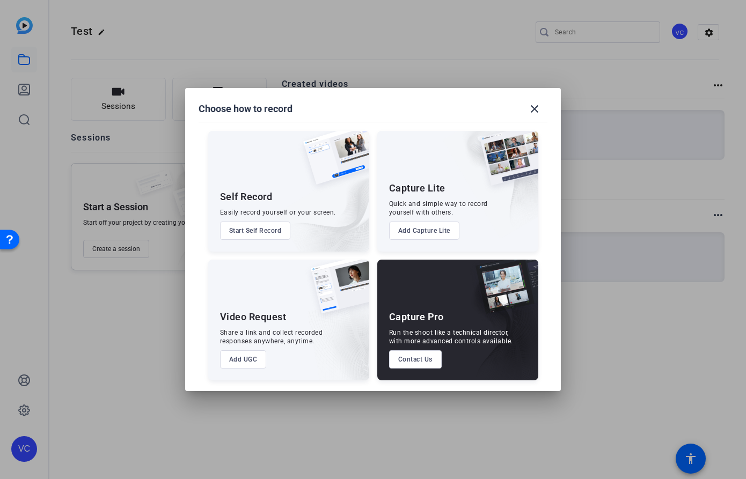
click at [271, 182] on div "Self Record Easily record yourself or your screen. Start Self Record" at bounding box center [288, 191] width 161 height 121
click at [283, 198] on img at bounding box center [322, 203] width 93 height 98
click at [266, 233] on button "Start Self Record" at bounding box center [255, 231] width 71 height 18
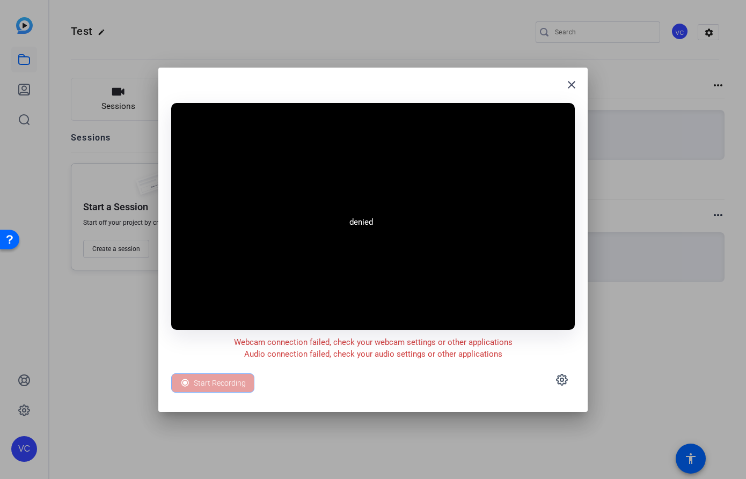
click at [217, 384] on div "Start Recording" at bounding box center [212, 383] width 83 height 19
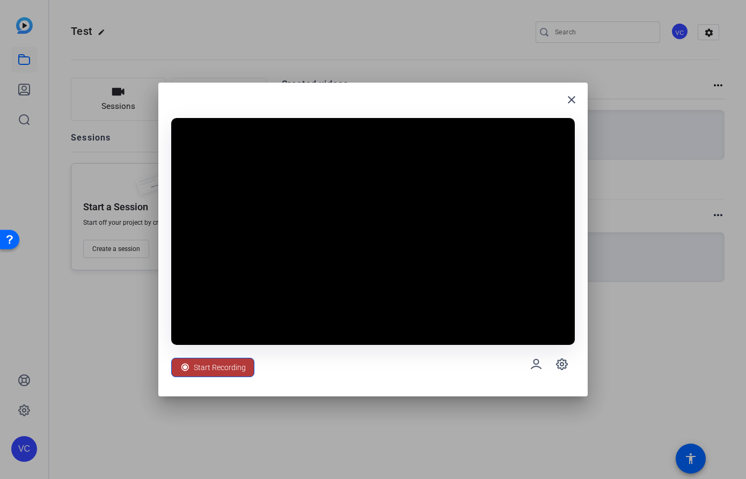
click at [238, 366] on span "Start Recording" at bounding box center [220, 367] width 52 height 20
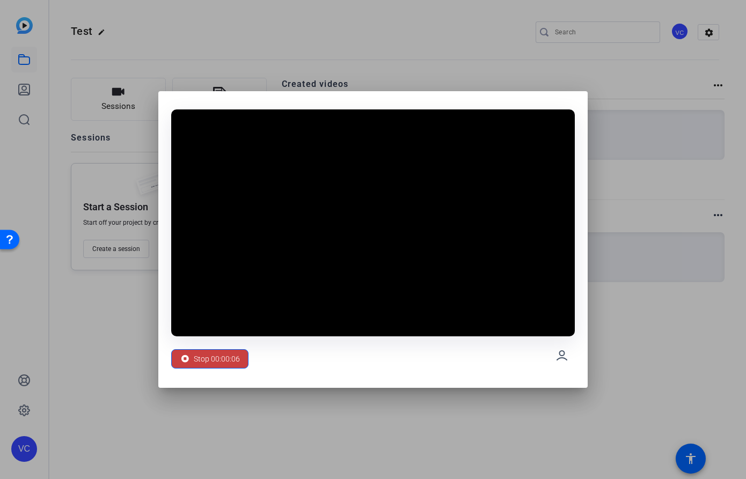
click at [224, 354] on span "Stop 00:00:06" at bounding box center [217, 359] width 46 height 20
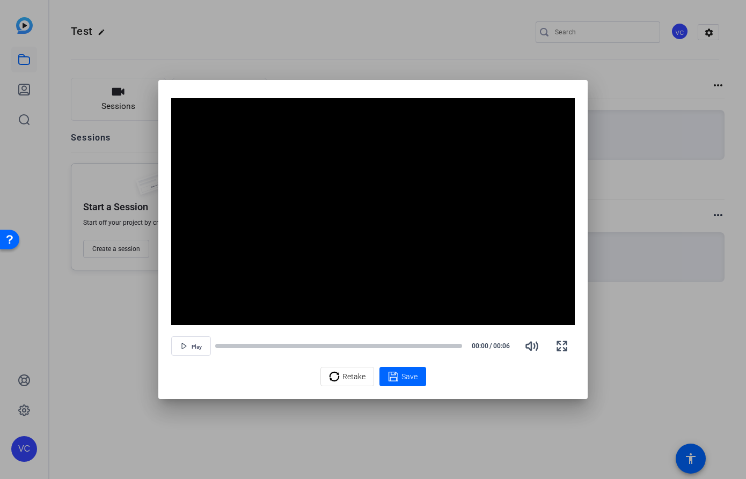
click at [98, 292] on div at bounding box center [373, 239] width 746 height 479
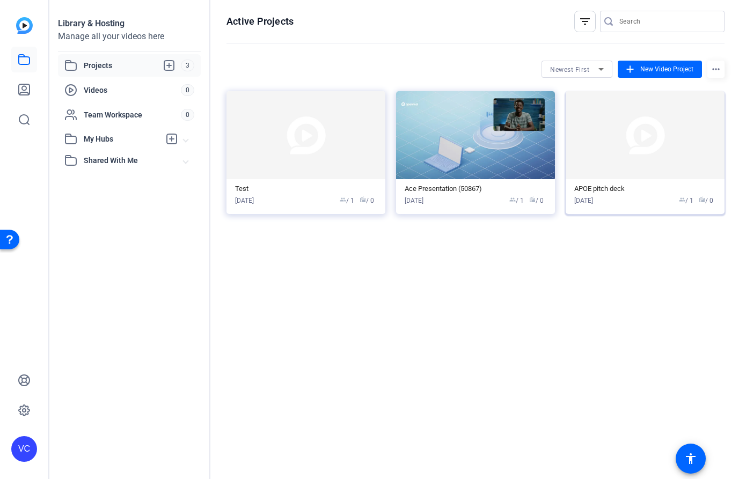
click at [674, 152] on img at bounding box center [645, 135] width 159 height 88
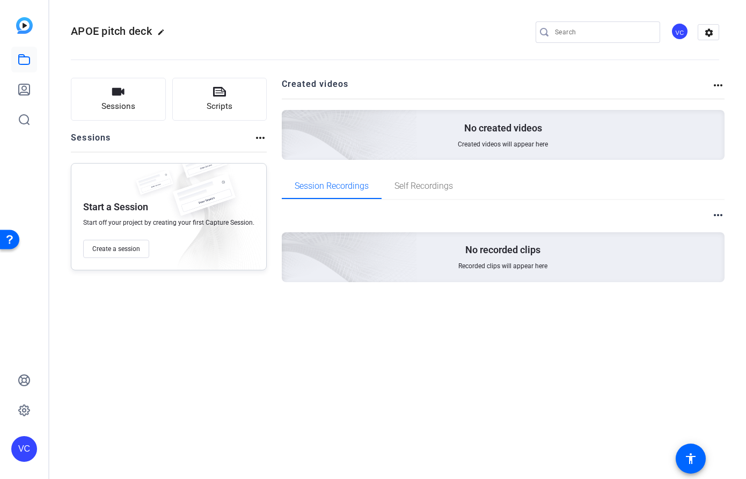
click at [27, 25] on img at bounding box center [24, 25] width 17 height 17
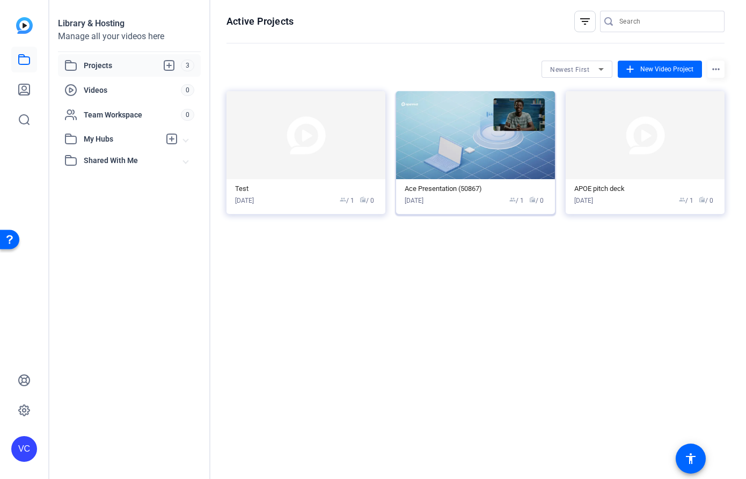
click at [470, 151] on img at bounding box center [475, 135] width 159 height 88
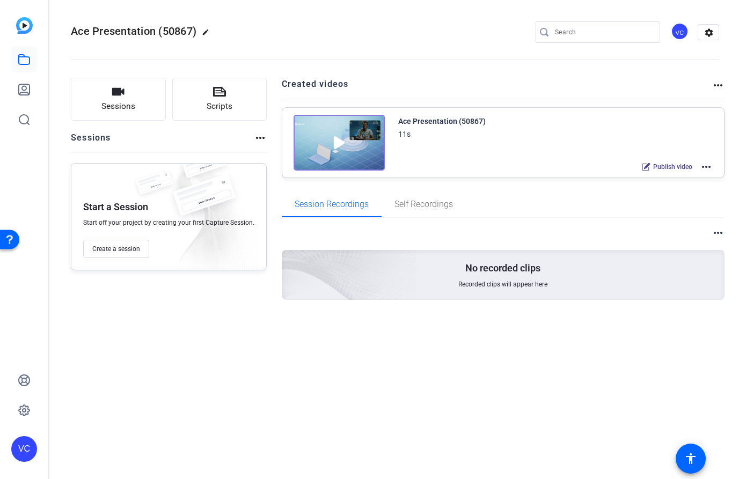
click at [435, 166] on div "Publish video more_horiz" at bounding box center [555, 167] width 315 height 14
click at [711, 169] on mat-icon "more_horiz" at bounding box center [706, 166] width 13 height 13
click at [650, 178] on span "Edit in Creator" at bounding box center [667, 179] width 75 height 13
click at [156, 37] on span "Ace Presentation (50867)" at bounding box center [134, 31] width 126 height 13
click at [23, 56] on icon at bounding box center [24, 60] width 11 height 10
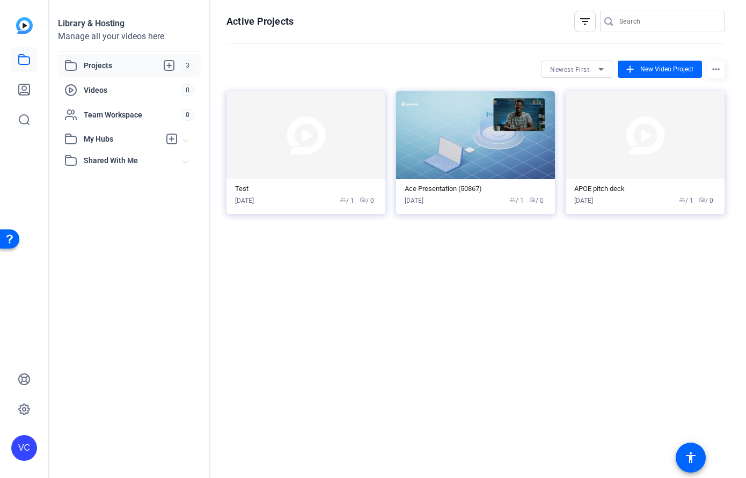
click at [116, 67] on span "Projects" at bounding box center [132, 65] width 97 height 13
click at [490, 155] on img at bounding box center [475, 135] width 159 height 88
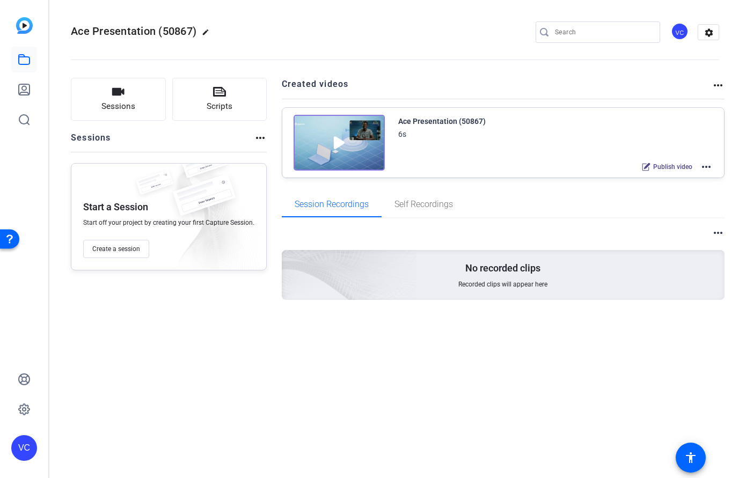
click at [457, 168] on div "Publish video more_horiz" at bounding box center [555, 167] width 315 height 14
click at [706, 166] on mat-icon "more_horiz" at bounding box center [706, 166] width 13 height 13
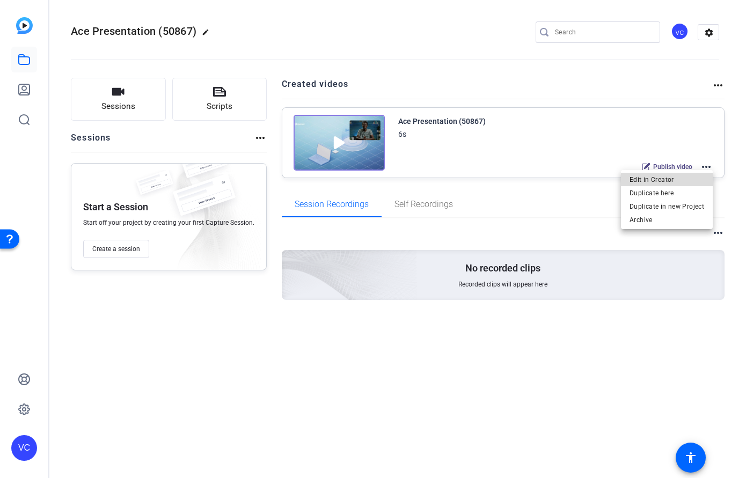
click at [673, 174] on span "Edit in Creator" at bounding box center [667, 179] width 75 height 13
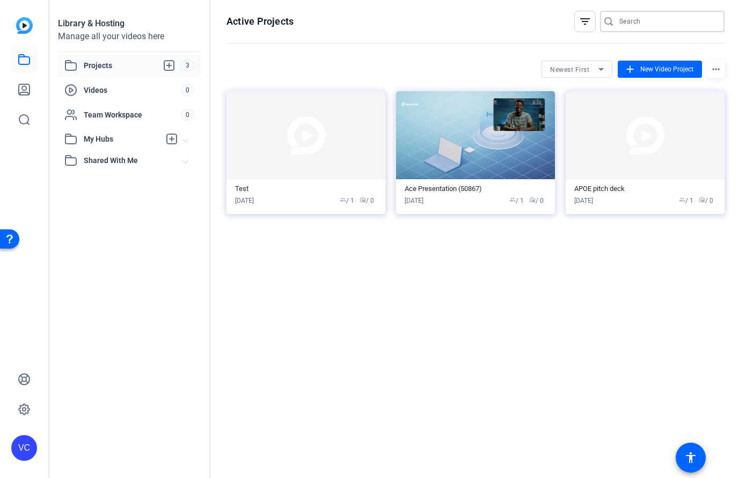
click at [631, 19] on input "Search" at bounding box center [667, 21] width 97 height 13
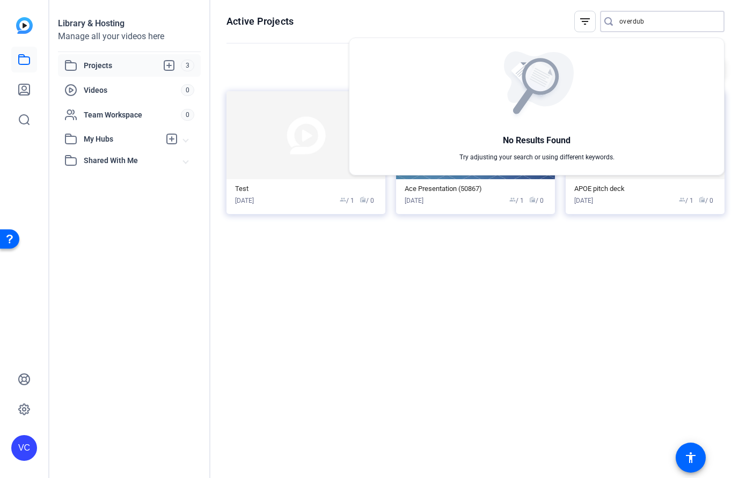
type input "overdub"
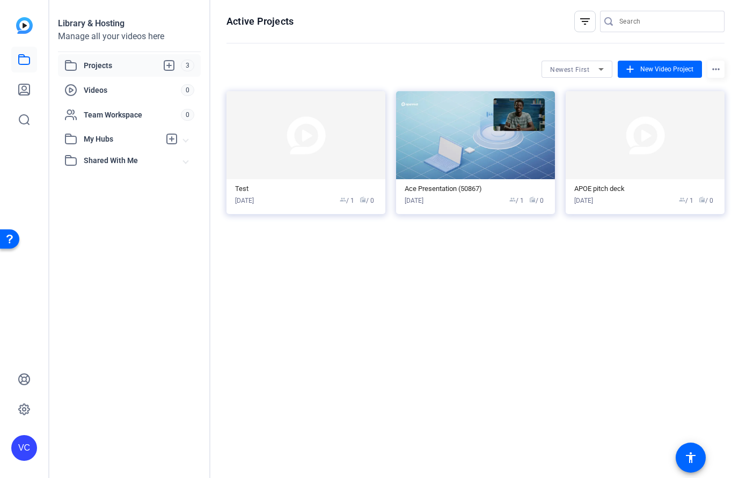
click at [26, 444] on div "VC" at bounding box center [24, 448] width 26 height 26
click at [0, 0] on div at bounding box center [0, 0] width 0 height 0
click at [23, 376] on icon at bounding box center [24, 379] width 13 height 13
click at [164, 62] on icon at bounding box center [169, 66] width 10 height 10
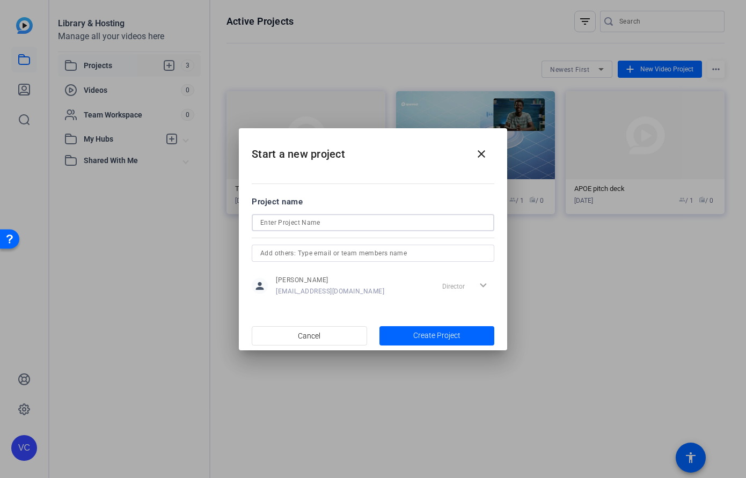
click at [287, 218] on input at bounding box center [372, 222] width 225 height 13
type input "test"
click at [0, 0] on span "Create Project" at bounding box center [0, 0] width 0 height 0
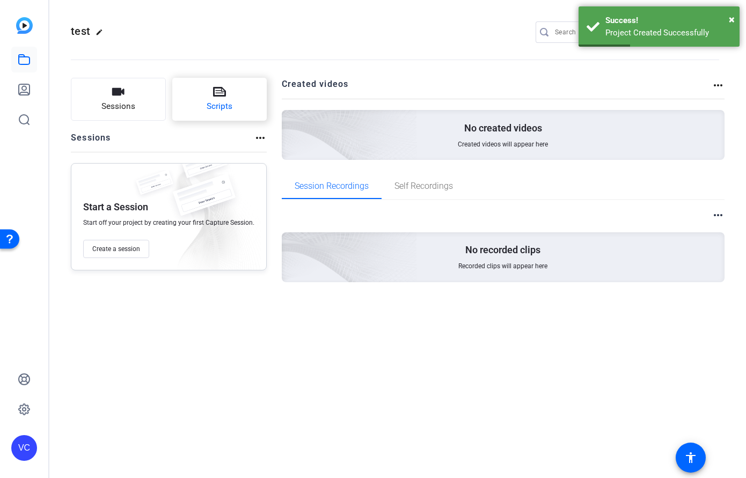
click at [233, 100] on button "Scripts" at bounding box center [219, 99] width 95 height 43
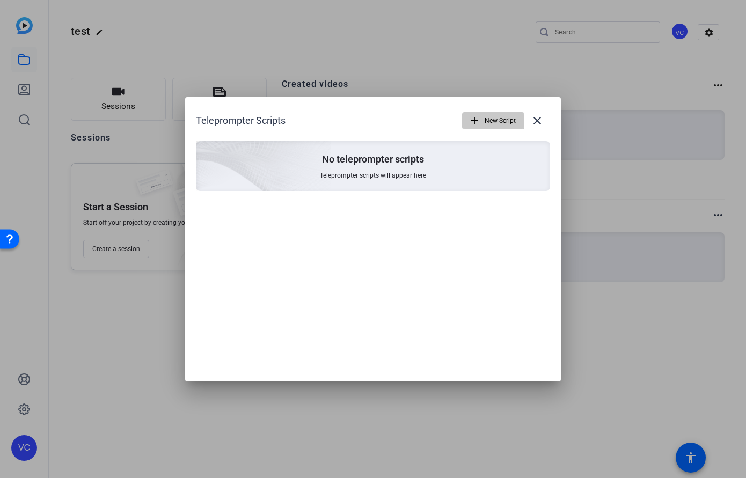
click at [493, 117] on span "New Script" at bounding box center [500, 121] width 31 height 20
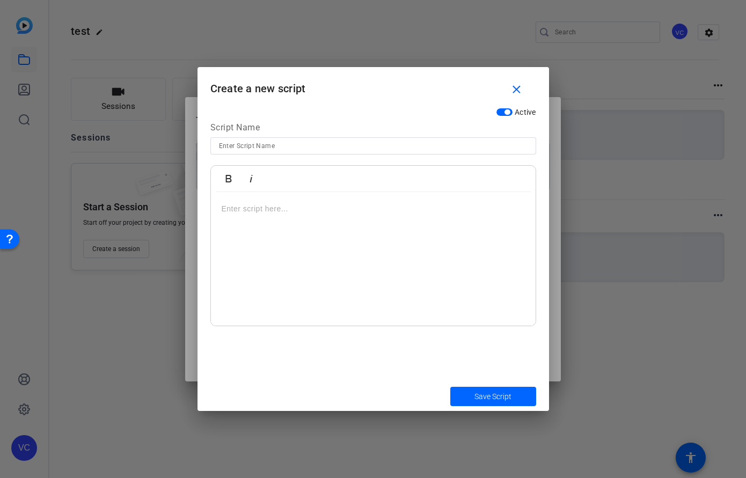
click at [268, 218] on div at bounding box center [373, 259] width 325 height 134
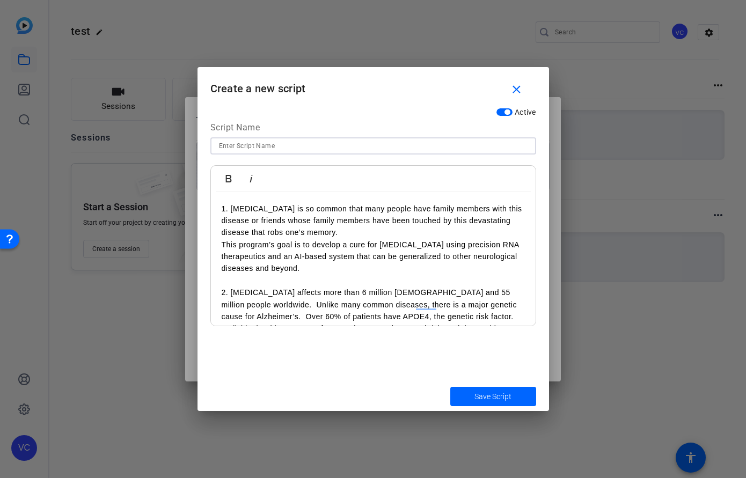
click at [283, 142] on input at bounding box center [373, 146] width 309 height 13
click at [507, 400] on span "submit" at bounding box center [493, 397] width 86 height 26
click at [278, 147] on div at bounding box center [373, 145] width 309 height 17
click at [278, 147] on input at bounding box center [373, 146] width 309 height 13
type input "r"
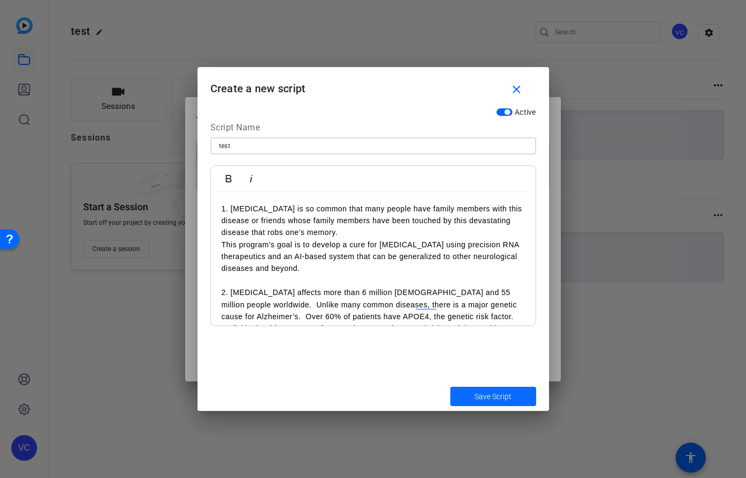
type input "test"
click at [509, 391] on span "Save Script" at bounding box center [493, 396] width 37 height 11
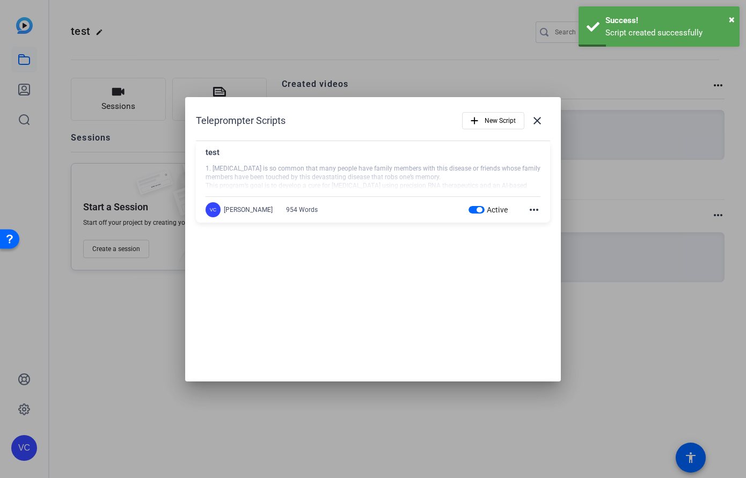
click at [531, 209] on mat-icon "more_horiz" at bounding box center [534, 209] width 13 height 13
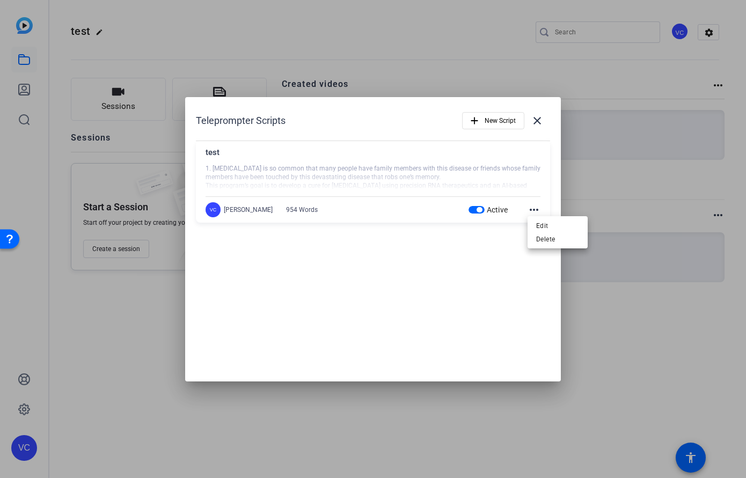
click at [538, 122] on div at bounding box center [373, 239] width 746 height 478
click at [538, 122] on mat-icon "close" at bounding box center [537, 120] width 13 height 13
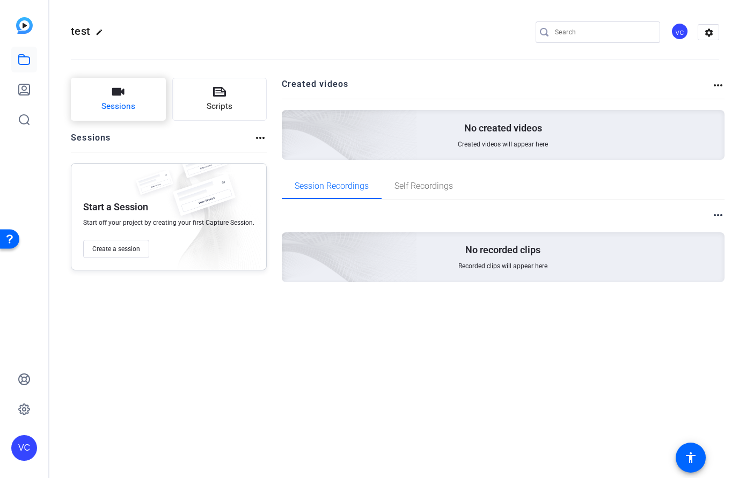
click at [124, 98] on icon "button" at bounding box center [118, 91] width 13 height 13
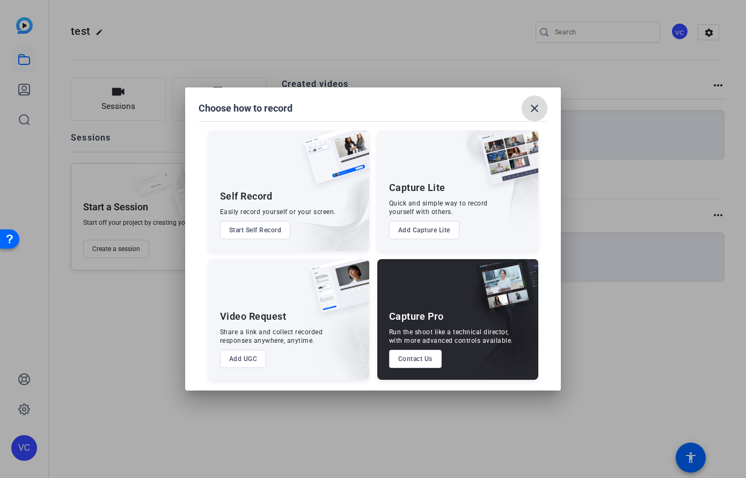
click at [534, 105] on mat-icon "close" at bounding box center [534, 108] width 13 height 13
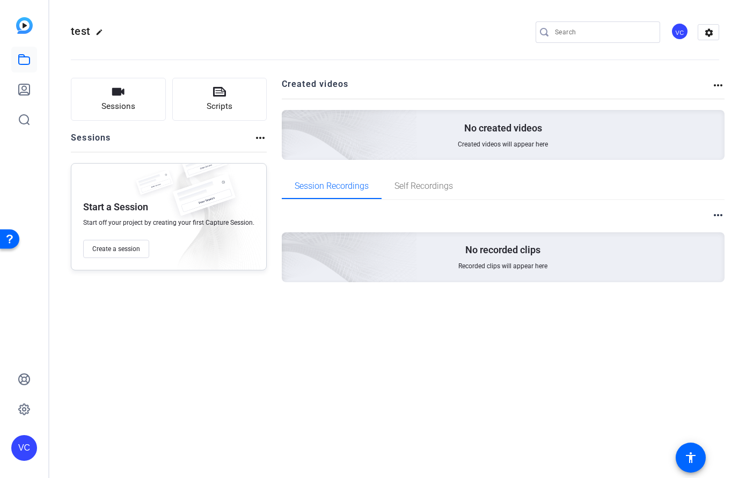
click at [477, 122] on p "No created videos" at bounding box center [503, 128] width 78 height 13
click at [478, 126] on p "No created videos" at bounding box center [503, 128] width 78 height 13
click at [727, 87] on div "Sessions Scripts Sessions more_horiz Start a Session Start off your project by …" at bounding box center [394, 197] width 691 height 266
click at [721, 84] on mat-icon "more_horiz" at bounding box center [718, 85] width 13 height 13
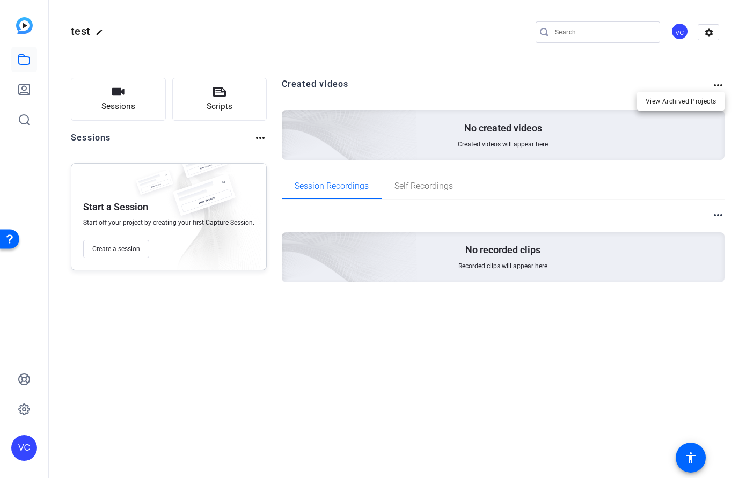
click at [718, 213] on div at bounding box center [373, 239] width 746 height 478
click at [543, 252] on div "No recorded clips Recorded clips will appear here" at bounding box center [503, 257] width 443 height 50
click at [260, 137] on mat-icon "more_horiz" at bounding box center [260, 138] width 13 height 13
click at [125, 248] on div at bounding box center [373, 239] width 746 height 478
click at [126, 248] on span "Create a session" at bounding box center [116, 249] width 48 height 9
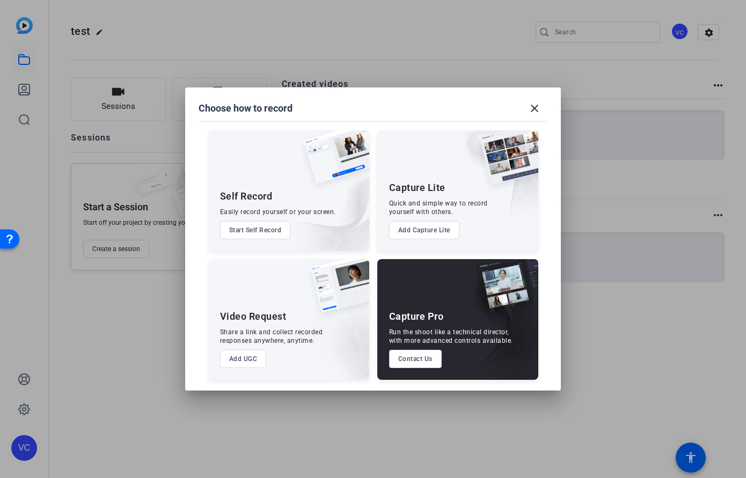
click at [309, 150] on img at bounding box center [332, 162] width 74 height 64
click at [265, 233] on button "Start Self Record" at bounding box center [255, 230] width 71 height 18
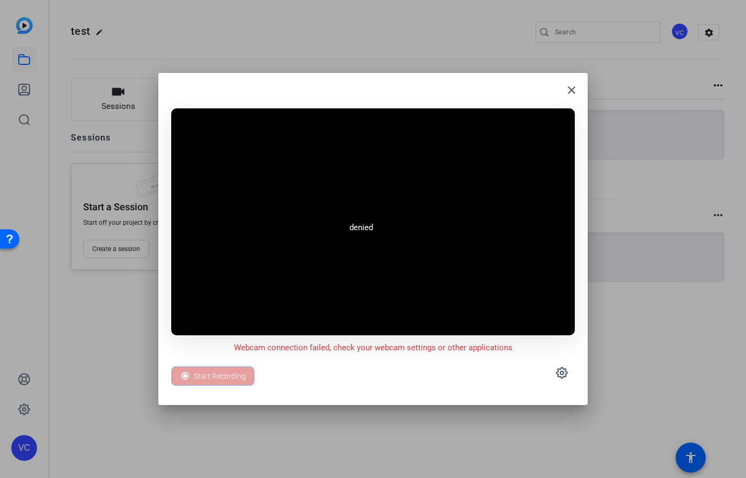
click at [218, 382] on div "Start Recording" at bounding box center [212, 376] width 83 height 19
click at [219, 374] on div "Start Recording" at bounding box center [212, 376] width 83 height 19
click at [571, 91] on mat-icon "close" at bounding box center [571, 90] width 13 height 13
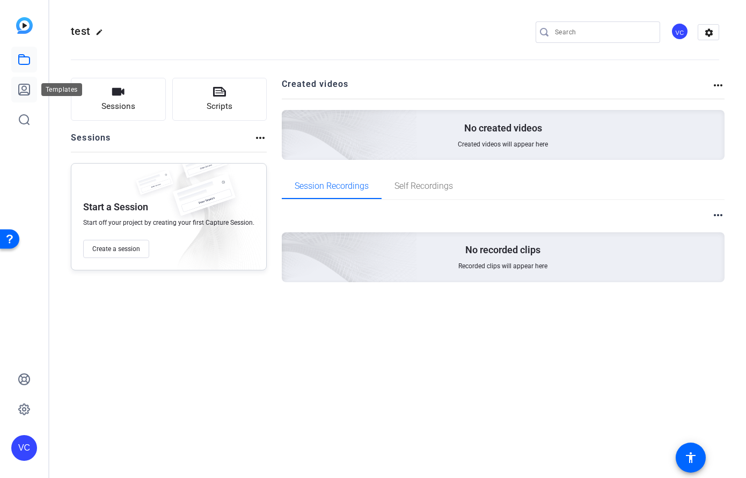
click at [27, 85] on icon at bounding box center [24, 89] width 11 height 11
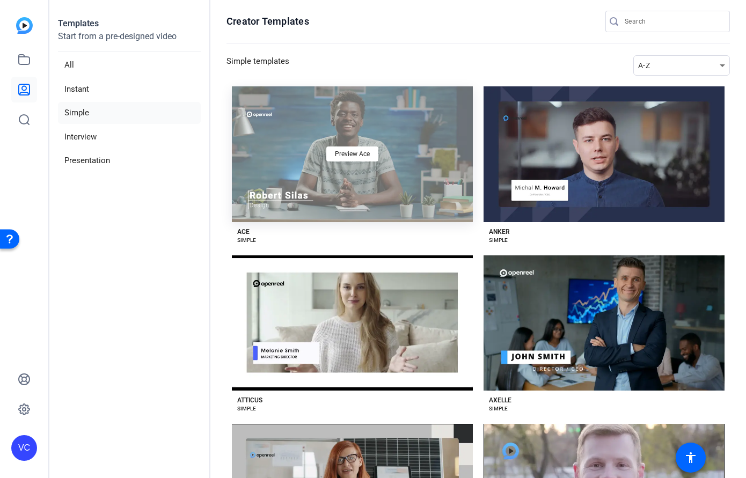
click at [303, 120] on div "Preview Ace" at bounding box center [352, 154] width 241 height 136
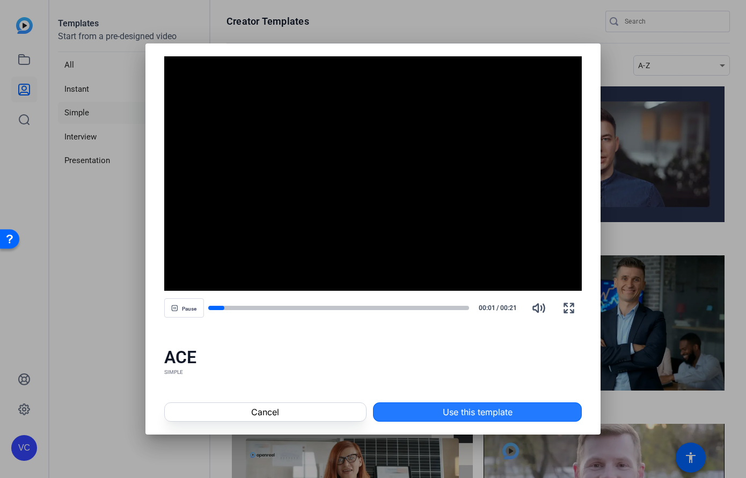
click at [457, 415] on span "Use this template" at bounding box center [478, 412] width 70 height 13
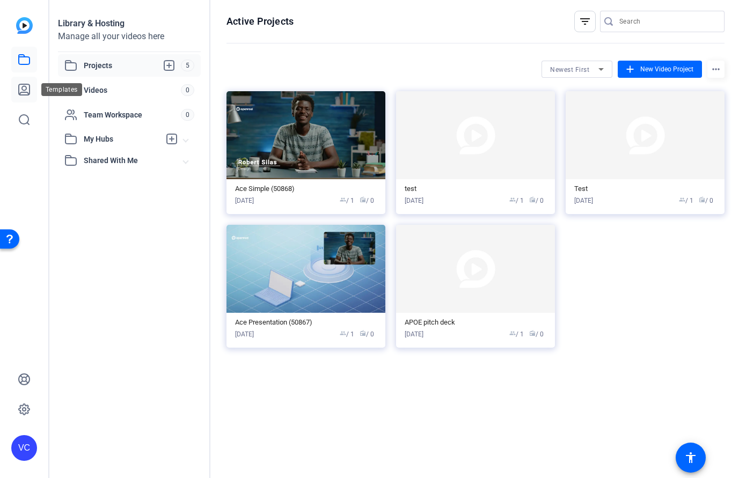
click at [22, 85] on icon at bounding box center [24, 89] width 13 height 13
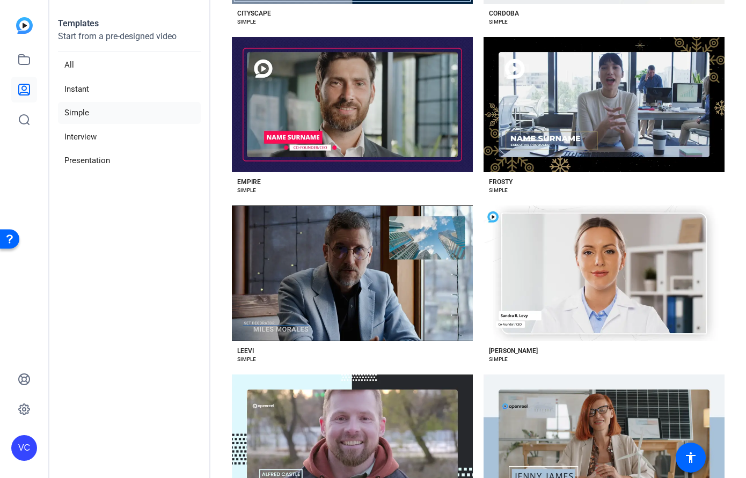
scroll to position [895, 0]
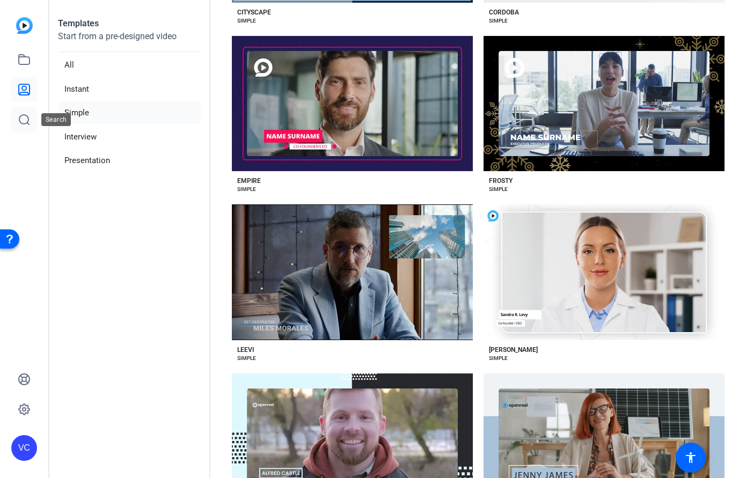
click at [28, 124] on icon at bounding box center [24, 120] width 10 height 10
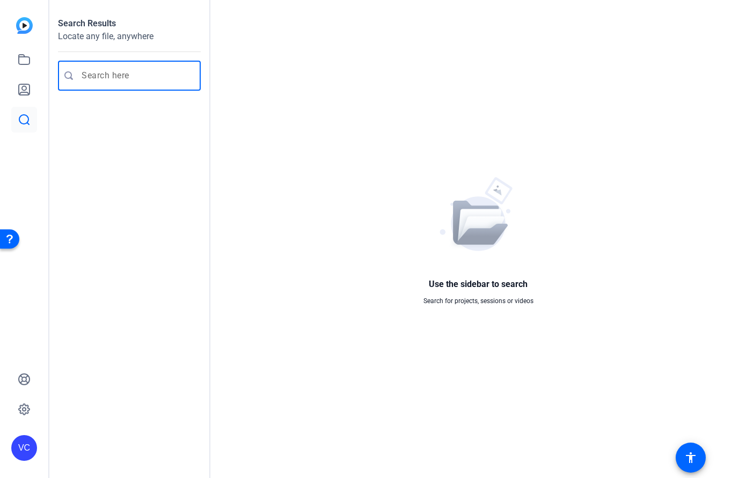
click at [102, 81] on input "Enter search query" at bounding box center [135, 75] width 106 height 13
type input "overdub"
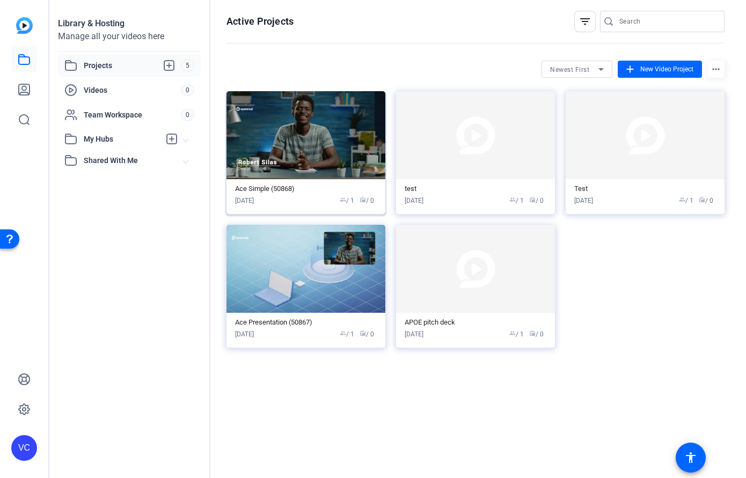
click at [313, 122] on img at bounding box center [306, 135] width 159 height 88
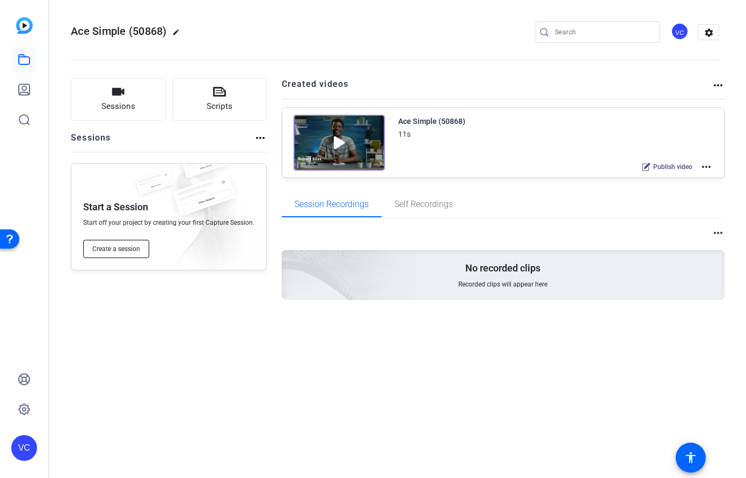
click at [140, 244] on button "Create a session" at bounding box center [116, 249] width 66 height 18
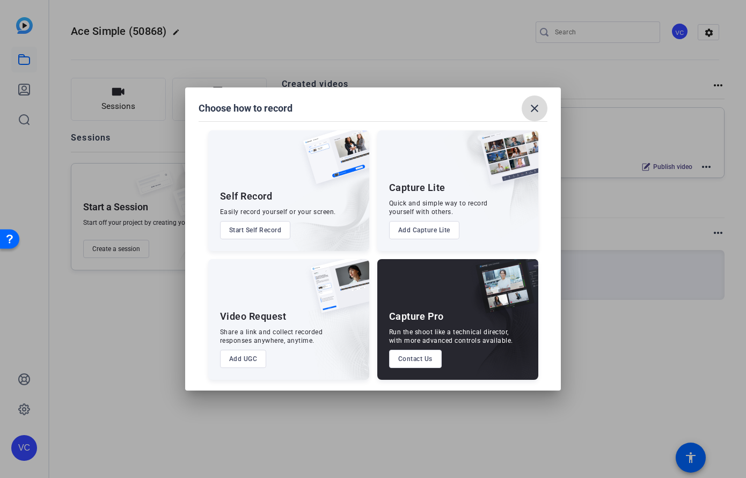
click at [539, 105] on mat-icon "close" at bounding box center [534, 108] width 13 height 13
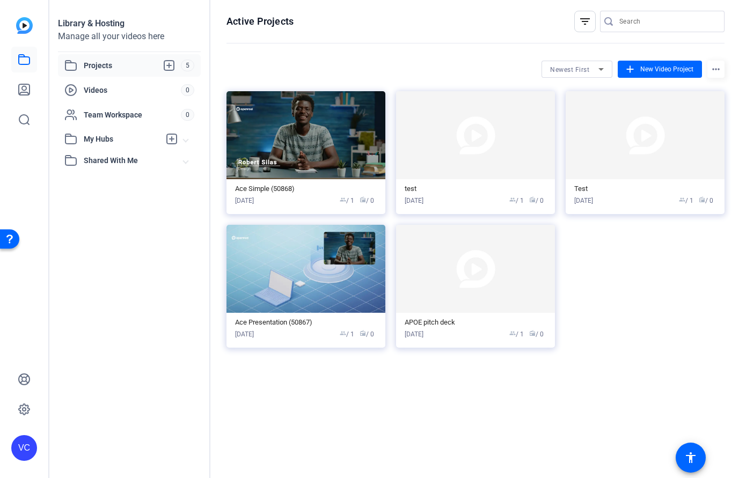
click at [112, 63] on span "Projects" at bounding box center [132, 65] width 97 height 13
click at [320, 132] on img at bounding box center [306, 135] width 159 height 88
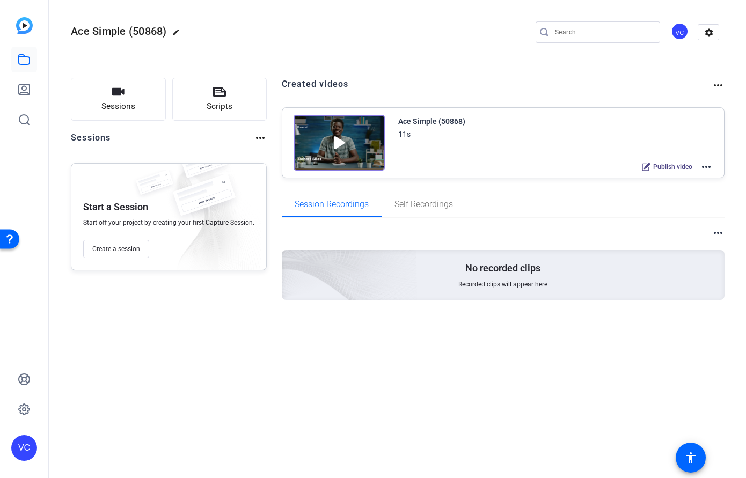
click at [320, 132] on img at bounding box center [339, 143] width 91 height 56
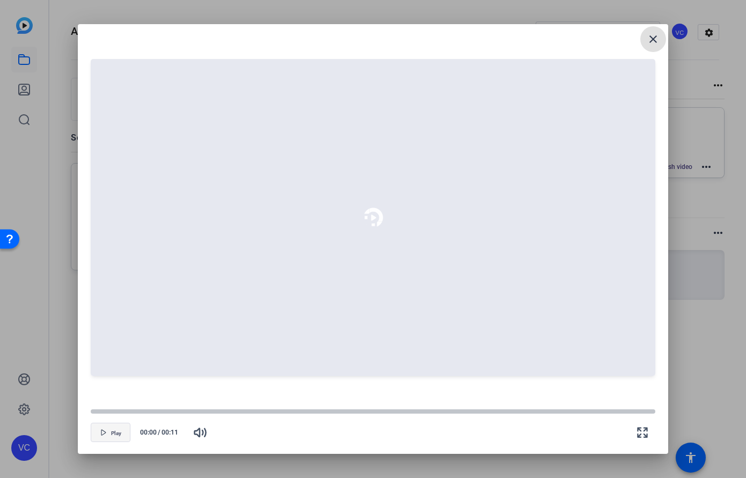
click at [111, 431] on span "Play" at bounding box center [116, 433] width 10 height 6
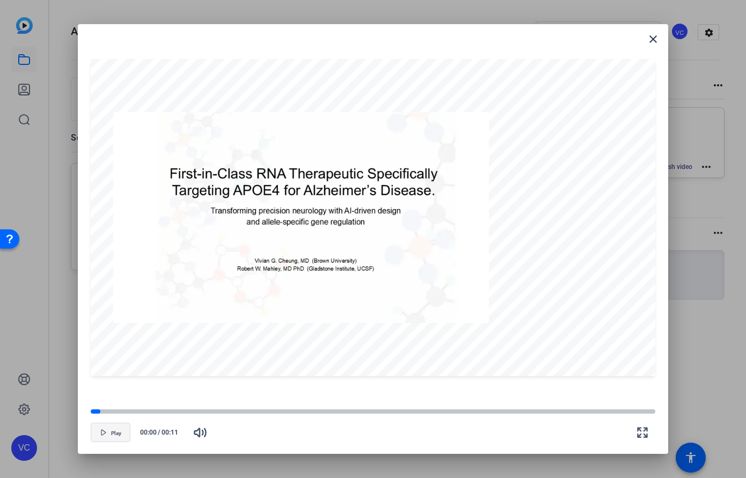
click at [115, 435] on span "Play" at bounding box center [116, 433] width 10 height 6
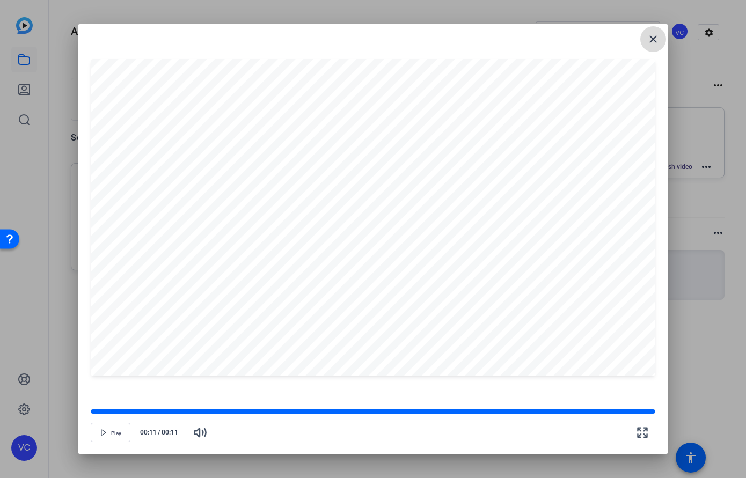
click at [652, 37] on mat-icon "close" at bounding box center [653, 39] width 13 height 13
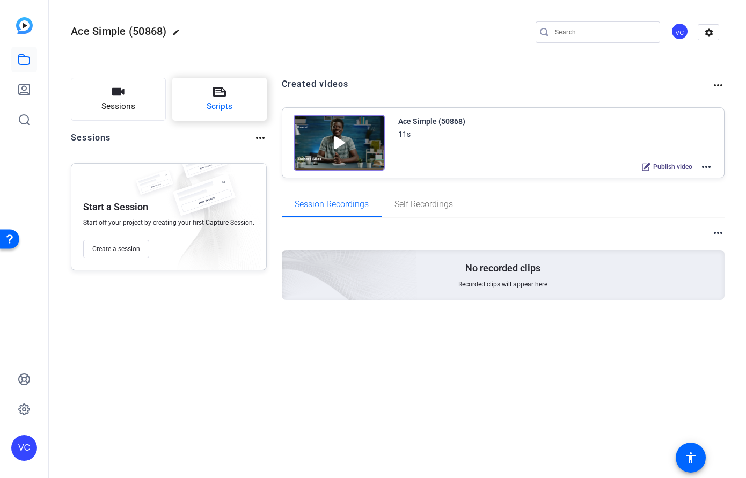
click at [224, 104] on span "Scripts" at bounding box center [220, 106] width 26 height 12
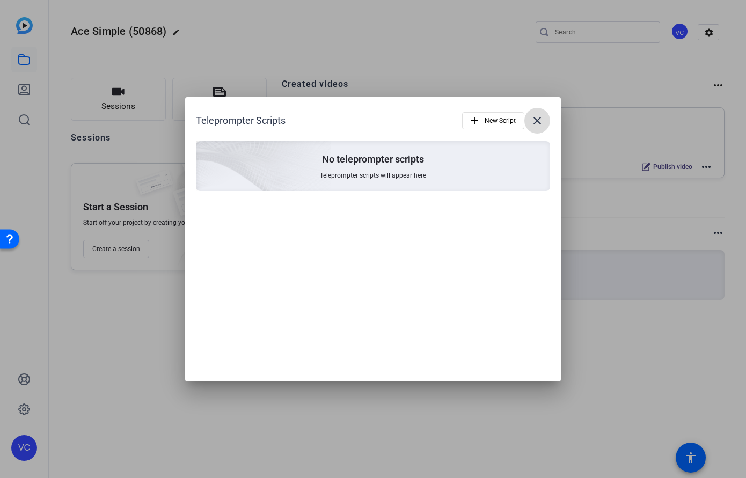
click at [534, 121] on mat-icon "close" at bounding box center [537, 120] width 13 height 13
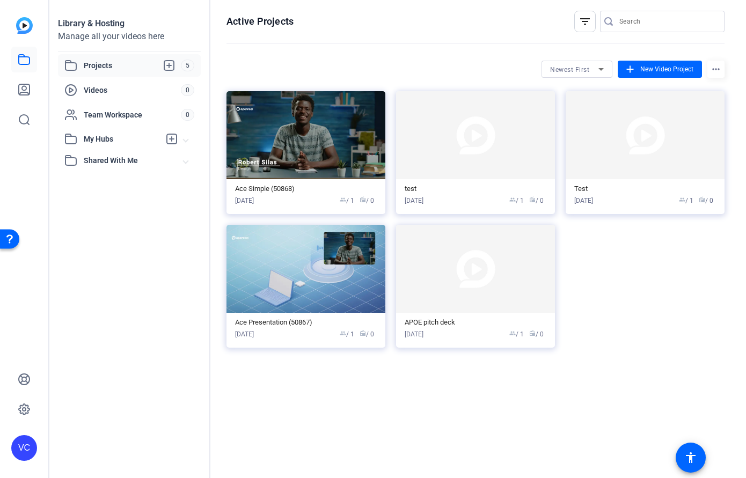
click at [138, 61] on span "Projects" at bounding box center [132, 65] width 97 height 13
click at [301, 139] on img at bounding box center [306, 135] width 159 height 88
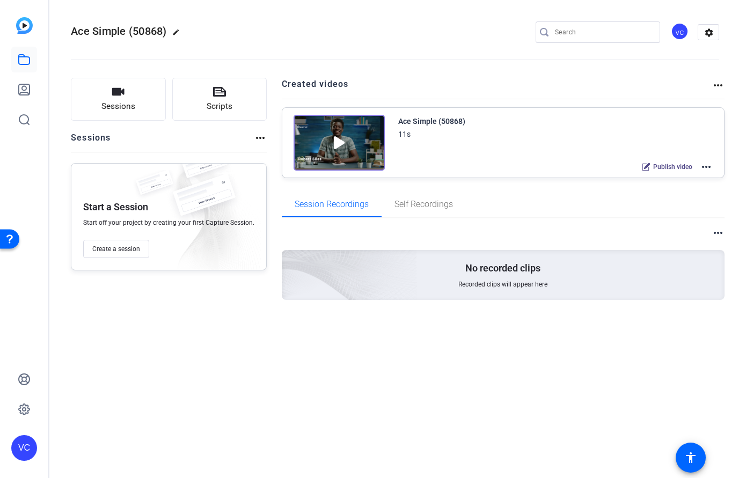
click at [340, 141] on img at bounding box center [339, 143] width 91 height 56
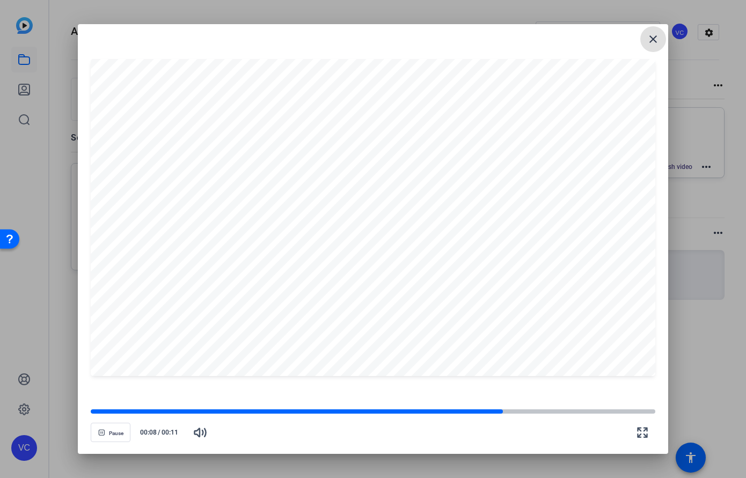
click at [660, 38] on span at bounding box center [653, 39] width 26 height 26
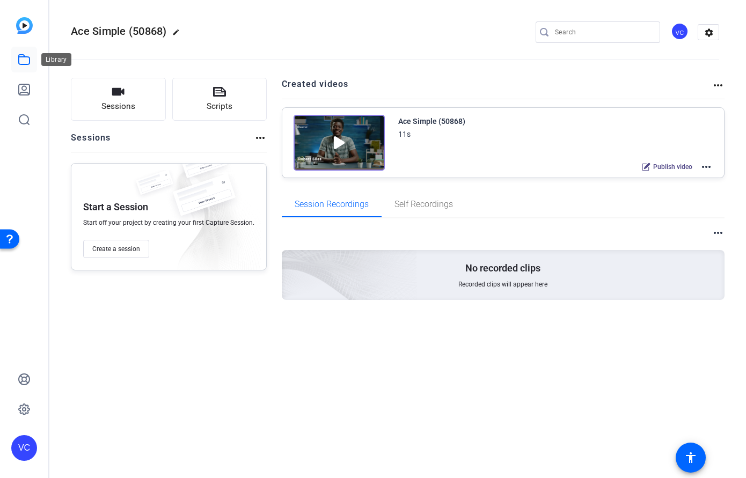
click at [27, 65] on icon at bounding box center [24, 59] width 13 height 13
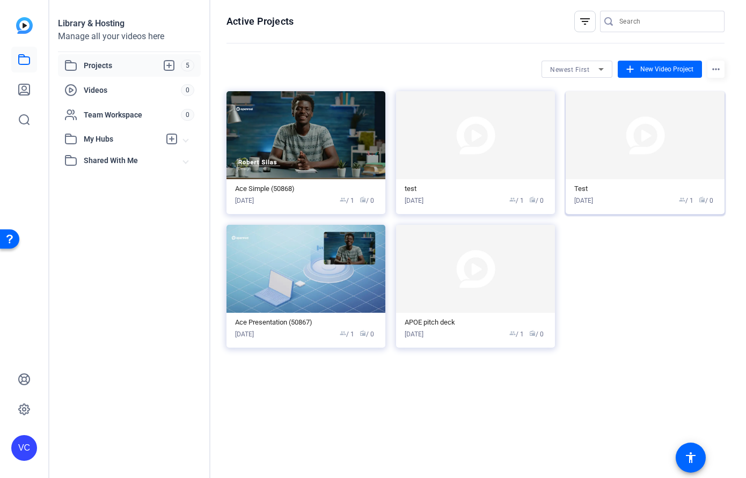
click at [645, 144] on img at bounding box center [645, 135] width 159 height 88
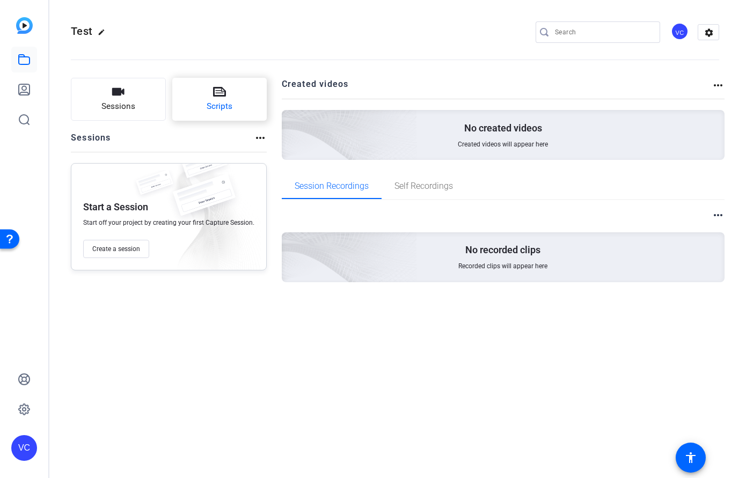
click at [218, 104] on span "Scripts" at bounding box center [220, 106] width 26 height 12
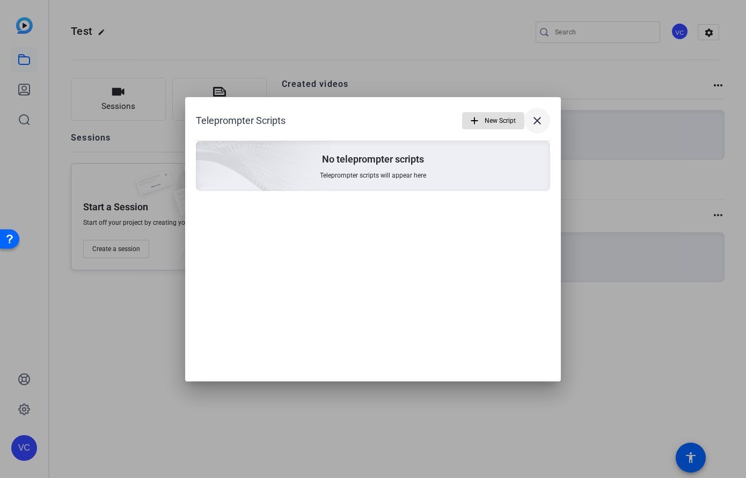
click at [535, 119] on mat-icon "close" at bounding box center [537, 120] width 13 height 13
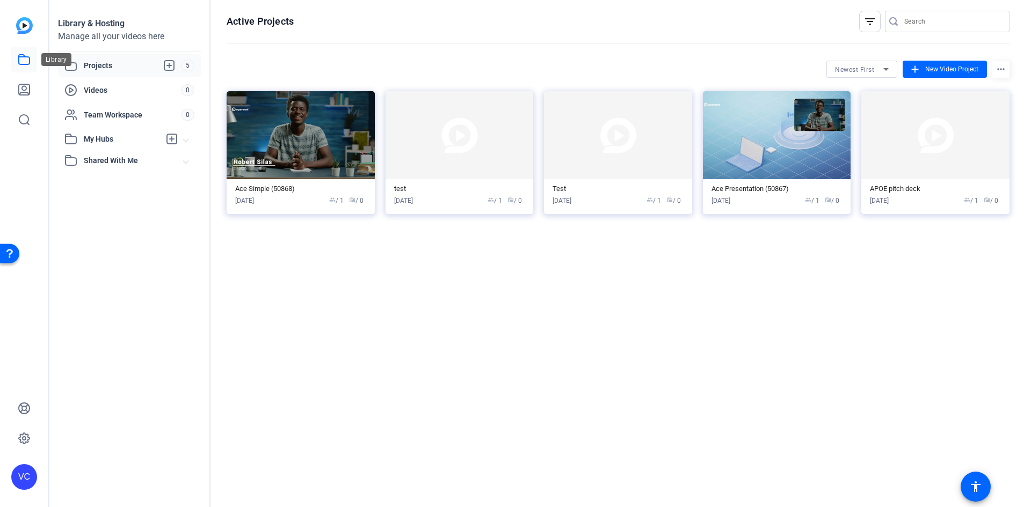
click at [26, 61] on icon at bounding box center [24, 59] width 13 height 13
click at [87, 67] on span "Projects" at bounding box center [132, 65] width 97 height 13
click at [303, 108] on img at bounding box center [301, 135] width 148 height 88
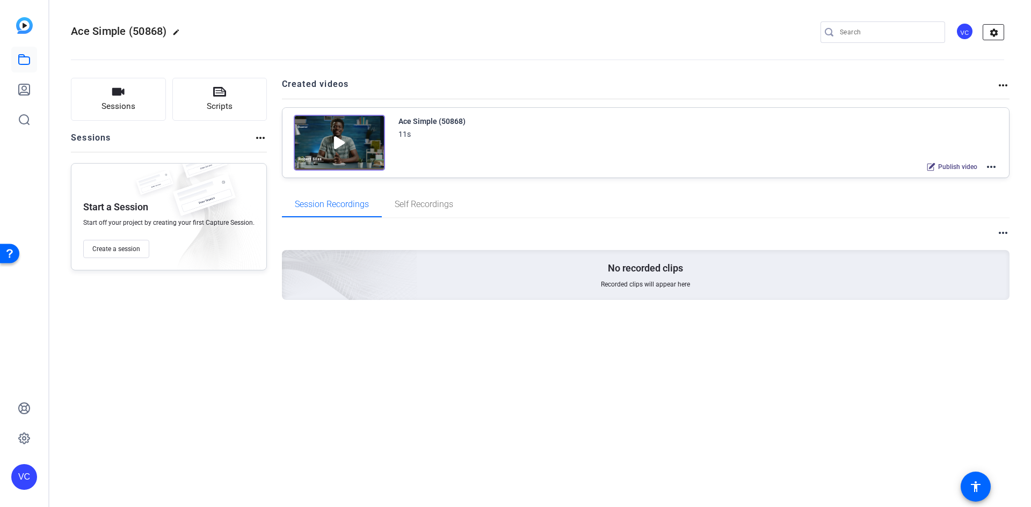
click at [989, 33] on mat-icon "settings" at bounding box center [993, 33] width 21 height 16
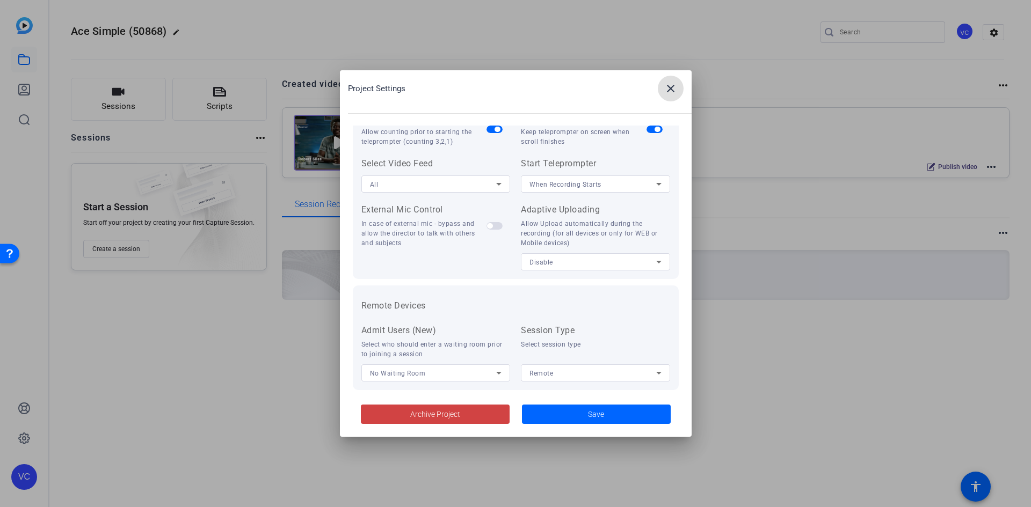
scroll to position [222, 0]
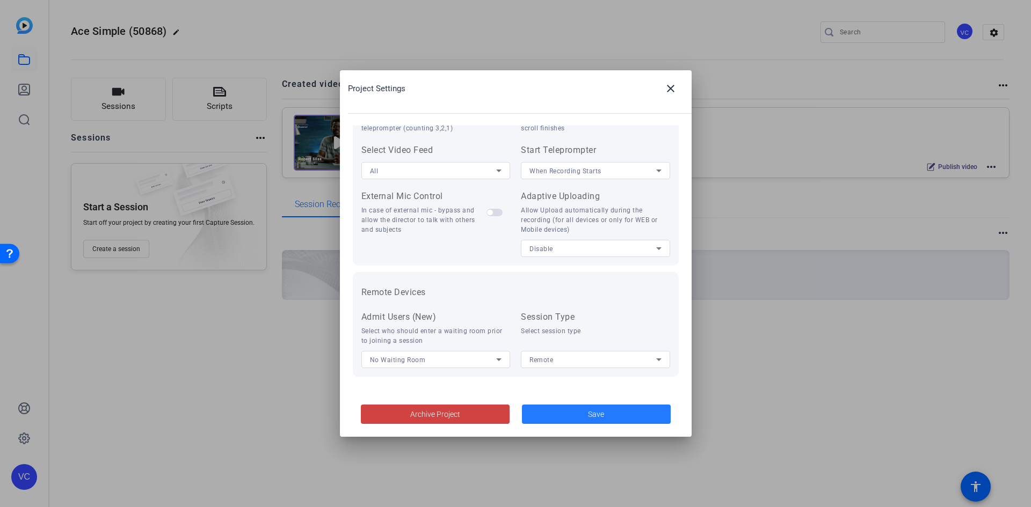
click at [595, 406] on span at bounding box center [596, 415] width 149 height 26
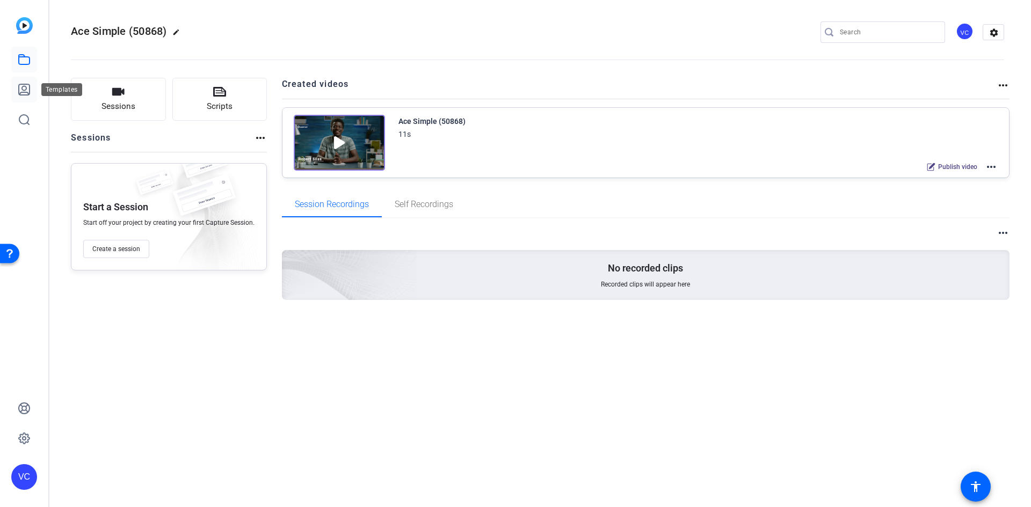
click at [27, 90] on icon at bounding box center [24, 89] width 13 height 13
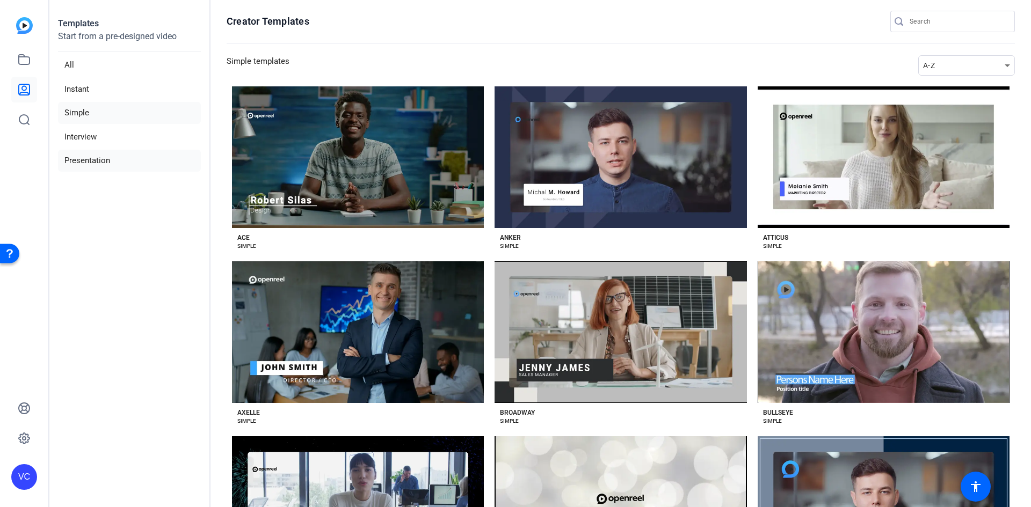
click at [90, 159] on li "Presentation" at bounding box center [129, 161] width 143 height 22
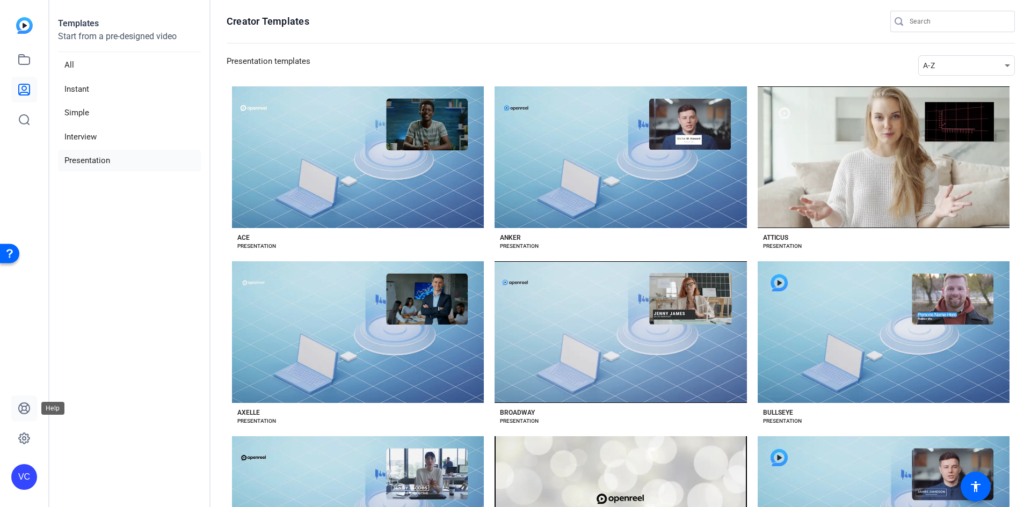
click at [26, 410] on icon at bounding box center [24, 408] width 11 height 11
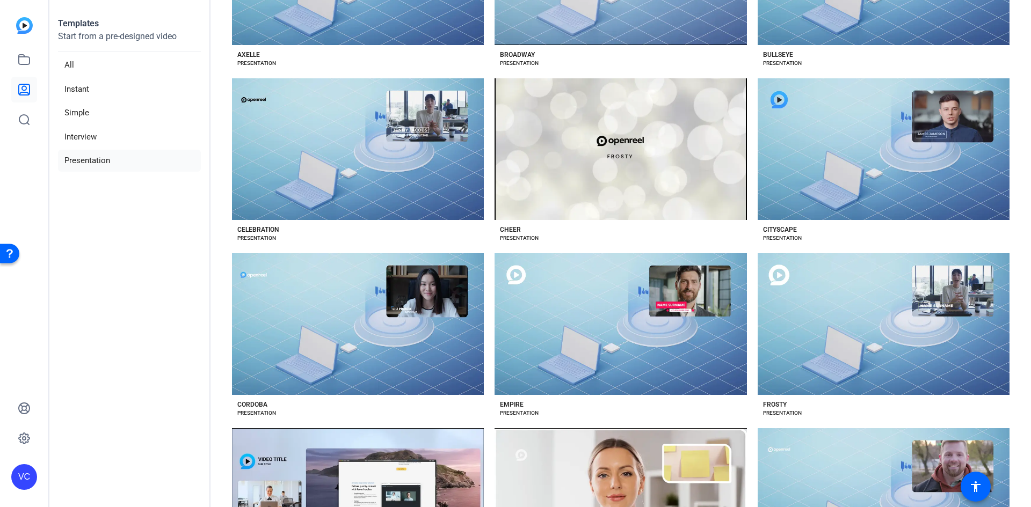
scroll to position [716, 0]
